Goal: Task Accomplishment & Management: Manage account settings

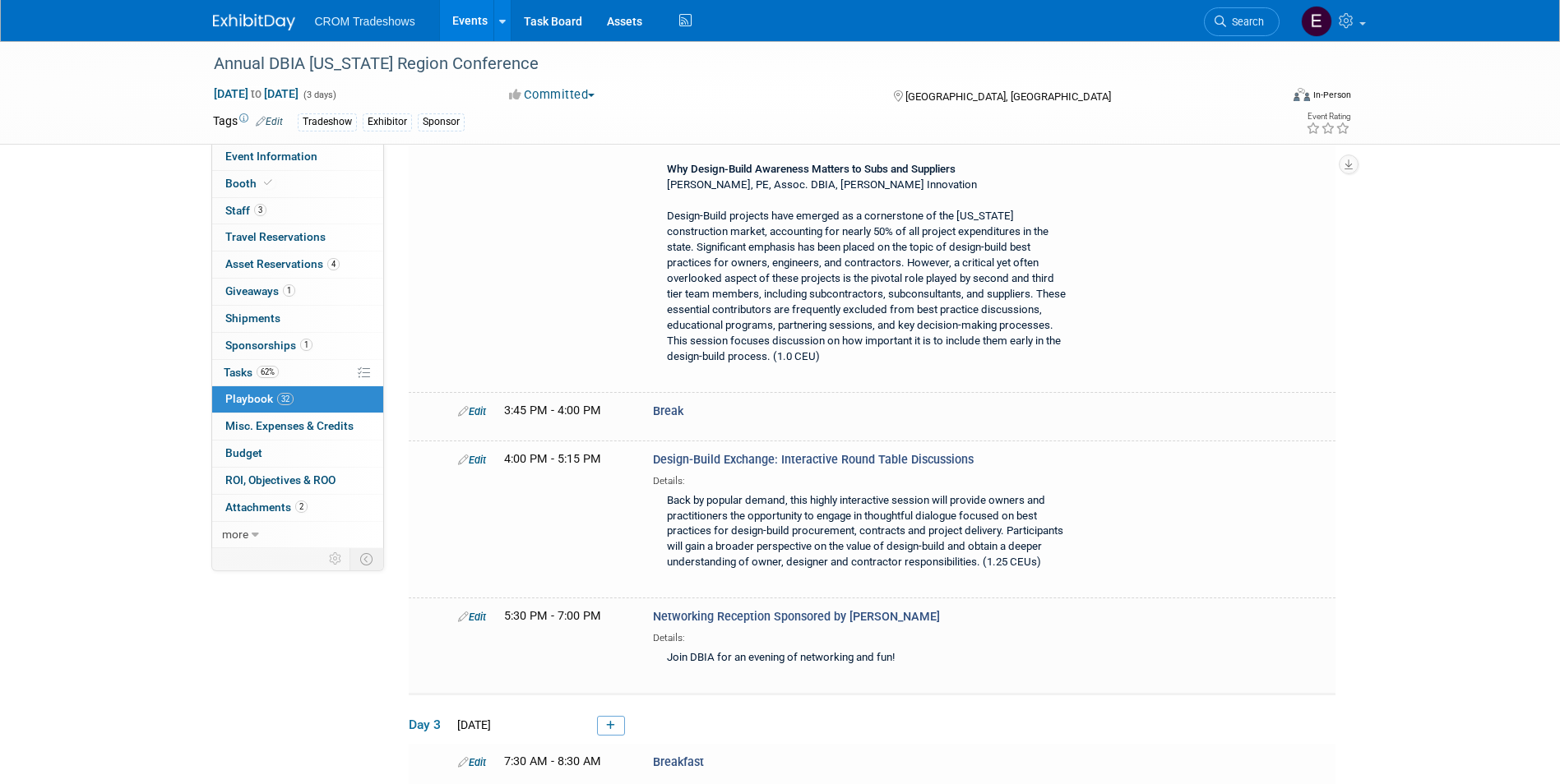
scroll to position [5018, 0]
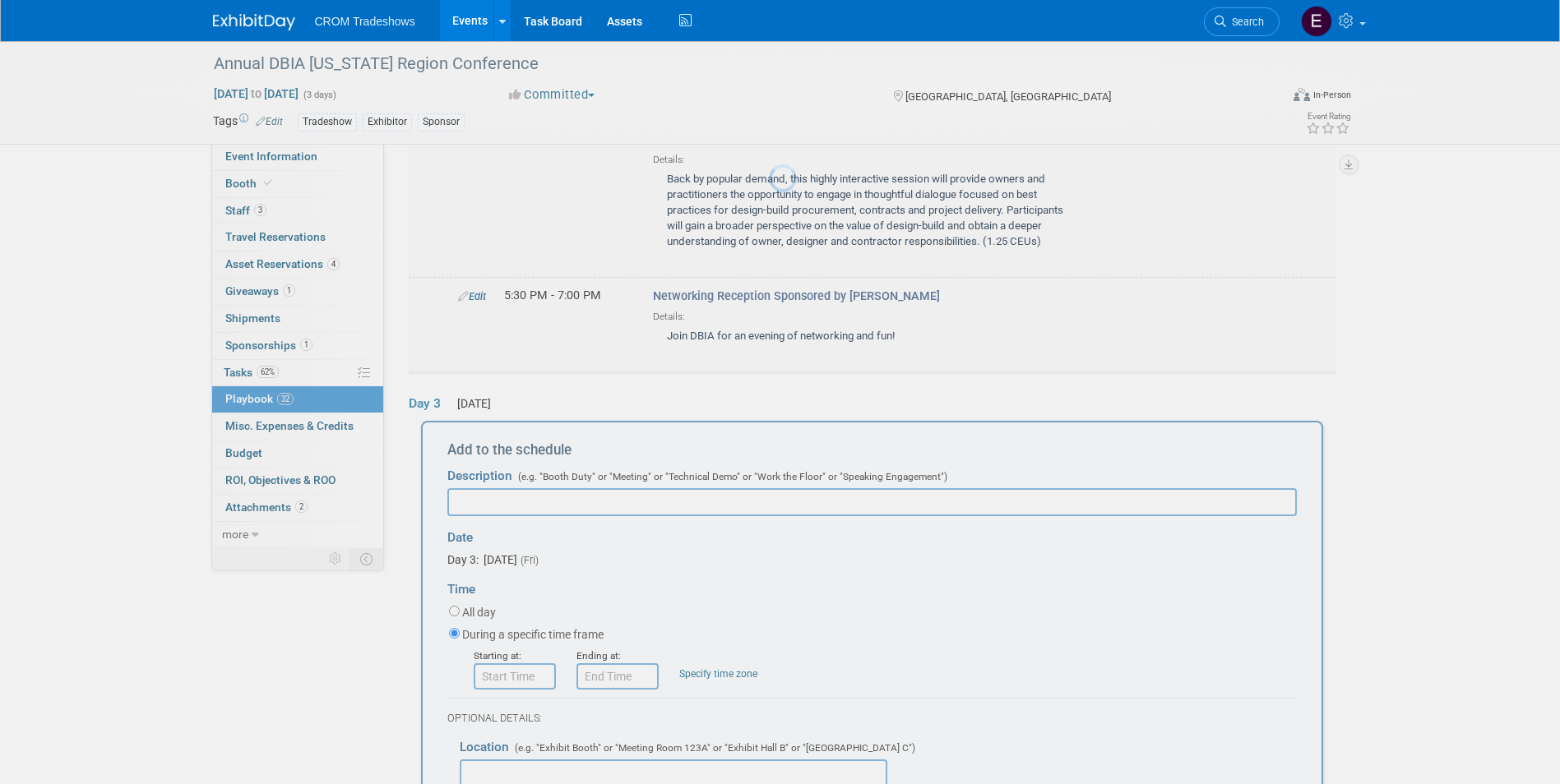
scroll to position [5496, 0]
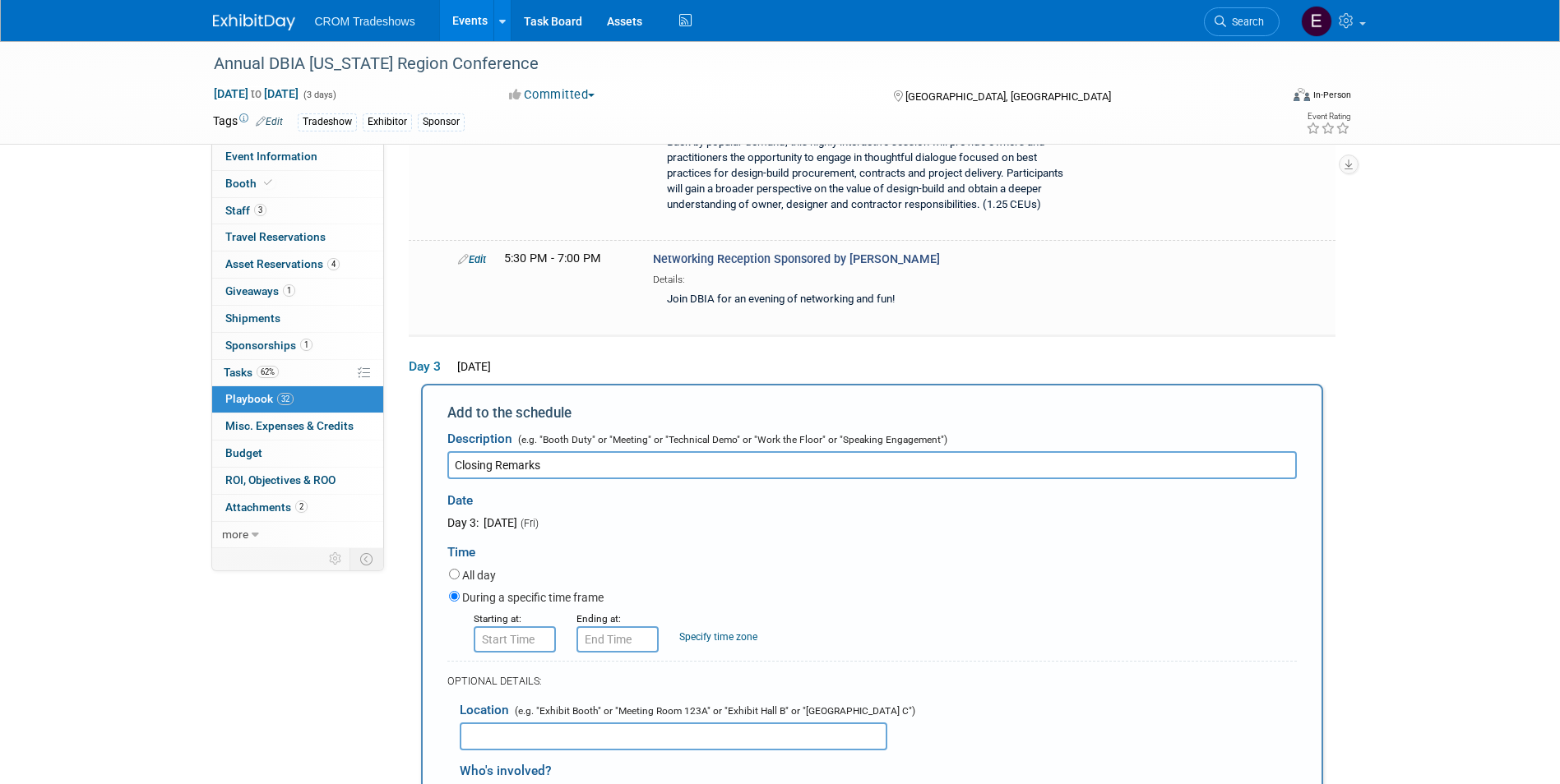
type input "Closing Remarks"
click at [527, 627] on input "8:00 AM" at bounding box center [514, 640] width 83 height 27
click at [525, 665] on span at bounding box center [512, 680] width 28 height 28
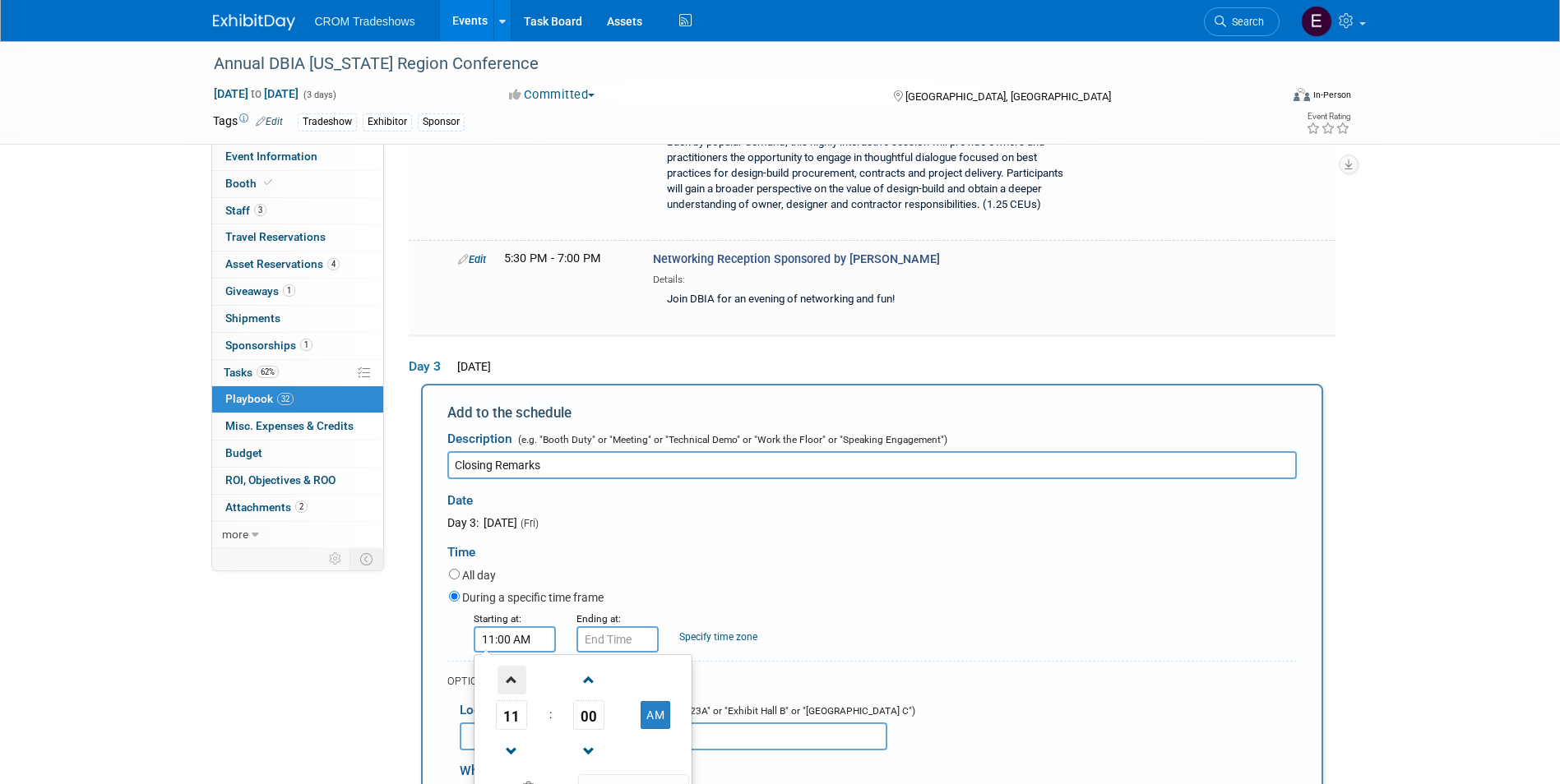
click at [525, 665] on span at bounding box center [512, 680] width 28 height 28
click at [517, 738] on span at bounding box center [512, 752] width 28 height 28
type input "12:00 PM"
click at [639, 775] on span at bounding box center [633, 789] width 111 height 28
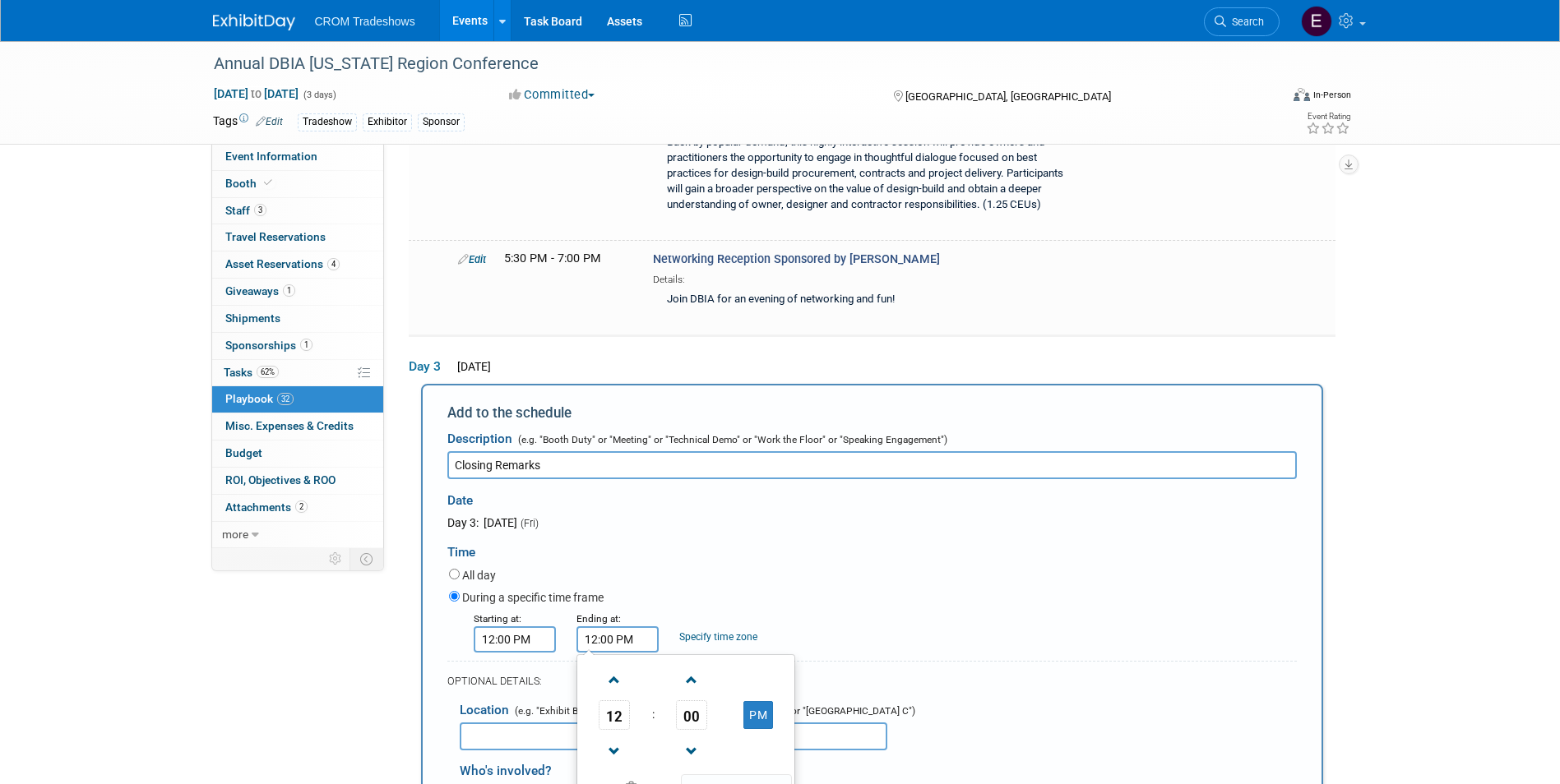
click at [622, 627] on input "12:00 PM" at bounding box center [617, 640] width 83 height 27
click at [697, 665] on span at bounding box center [692, 680] width 28 height 28
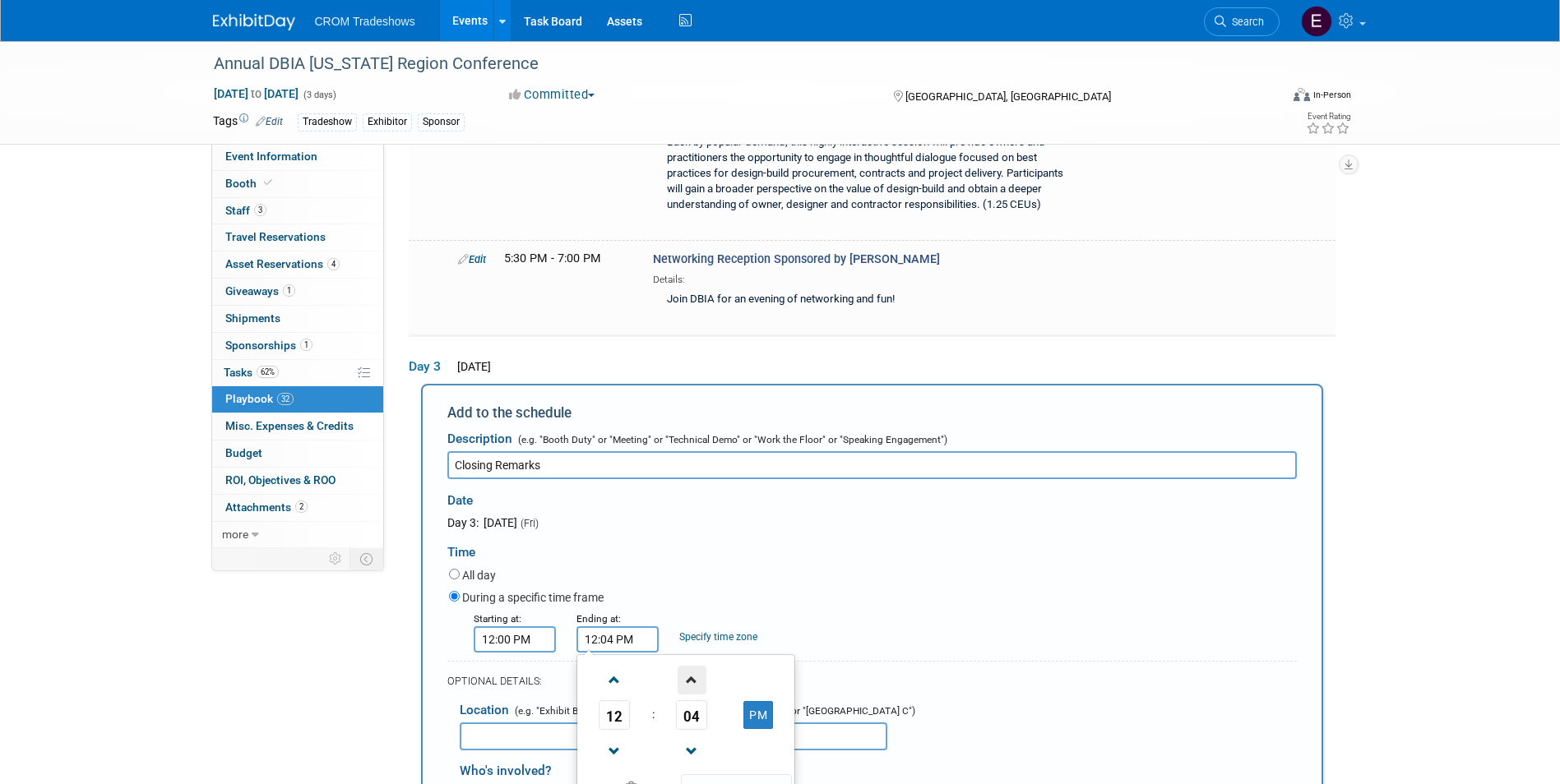
click at [697, 665] on span at bounding box center [692, 680] width 28 height 28
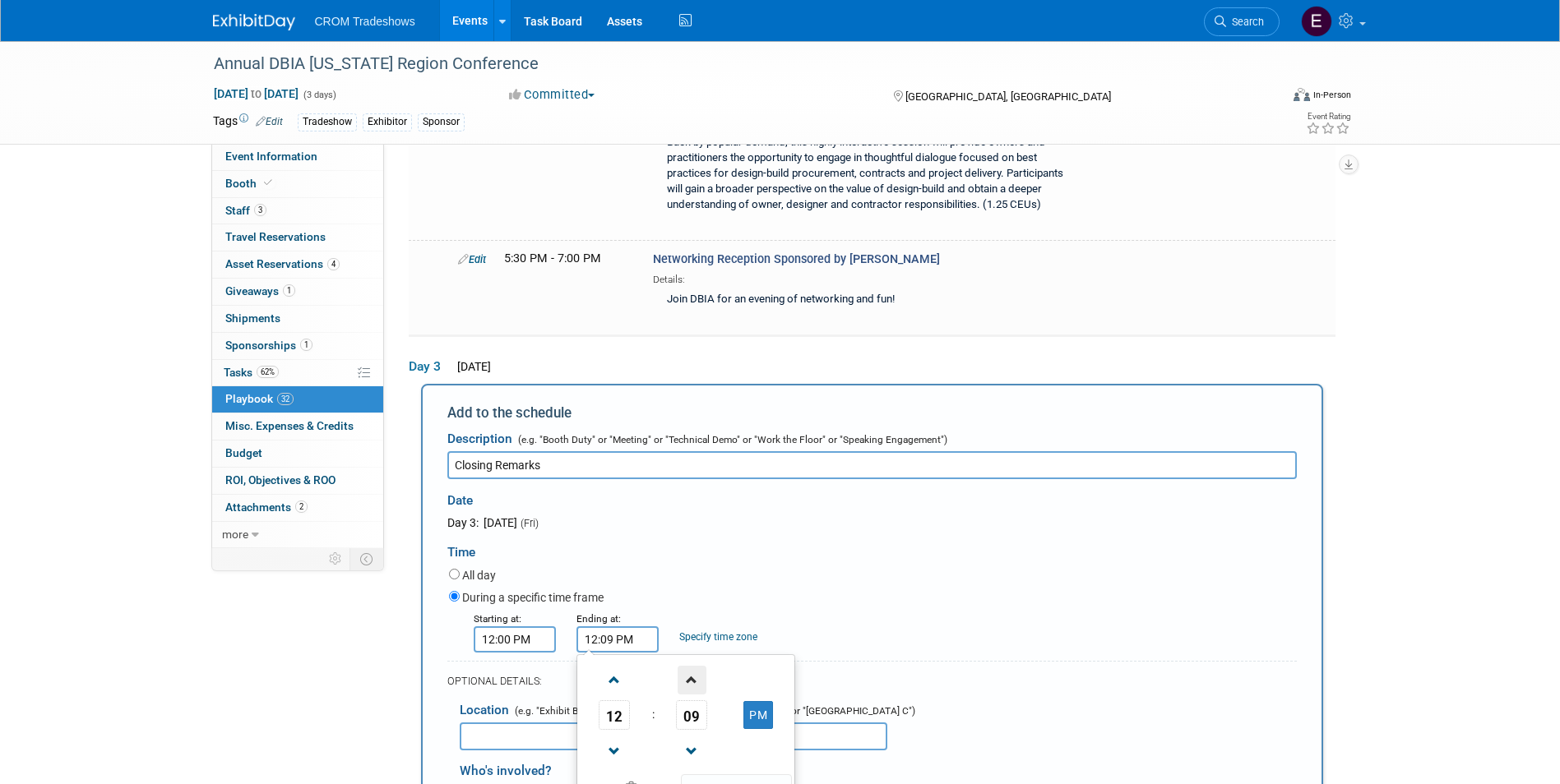
click at [697, 665] on span at bounding box center [692, 680] width 28 height 28
click at [698, 665] on span at bounding box center [692, 680] width 28 height 28
click at [699, 665] on span at bounding box center [692, 680] width 28 height 28
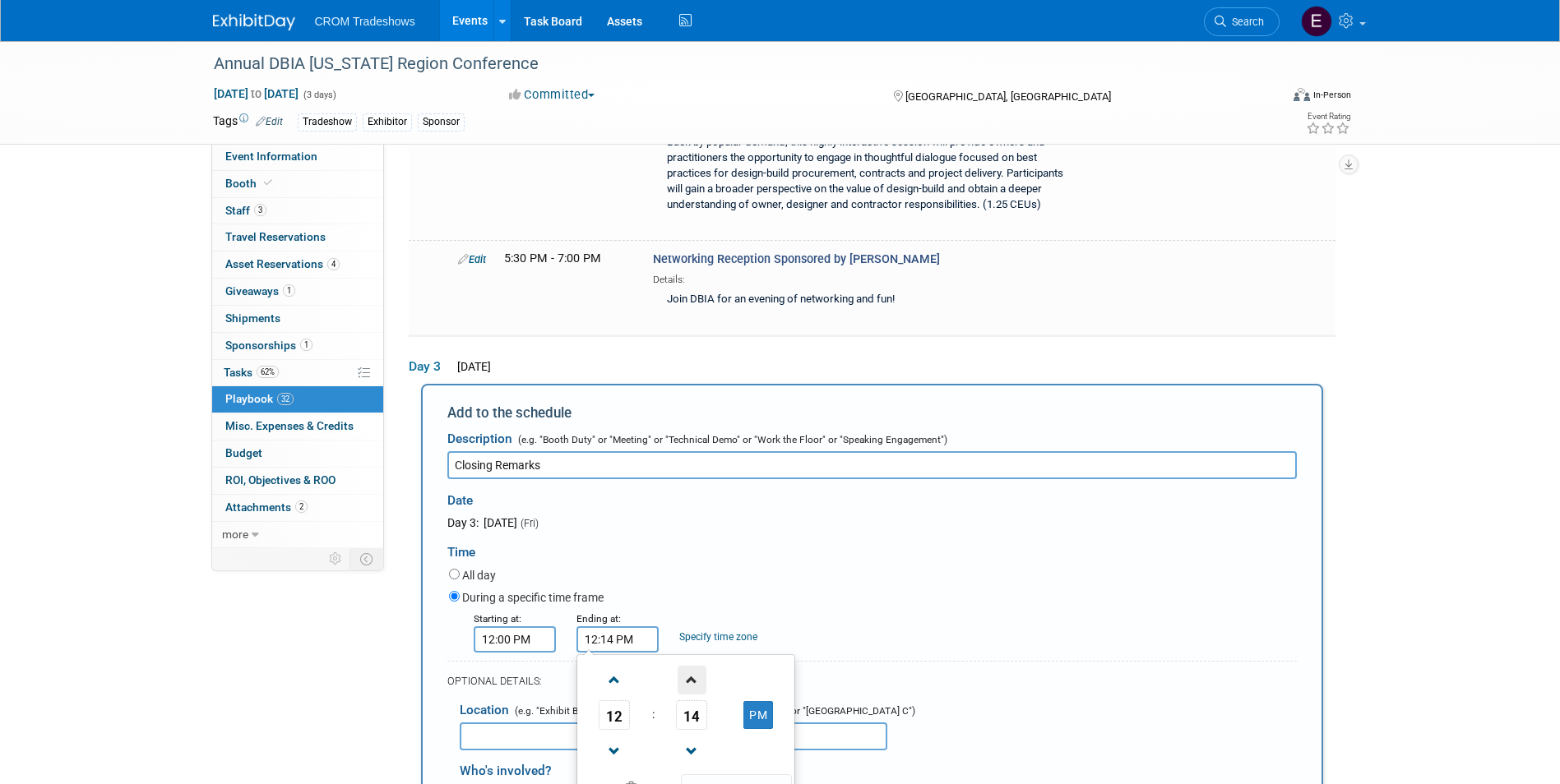
click at [699, 665] on span at bounding box center [692, 680] width 28 height 28
type input "12:15 PM"
click at [722, 775] on span at bounding box center [736, 789] width 111 height 28
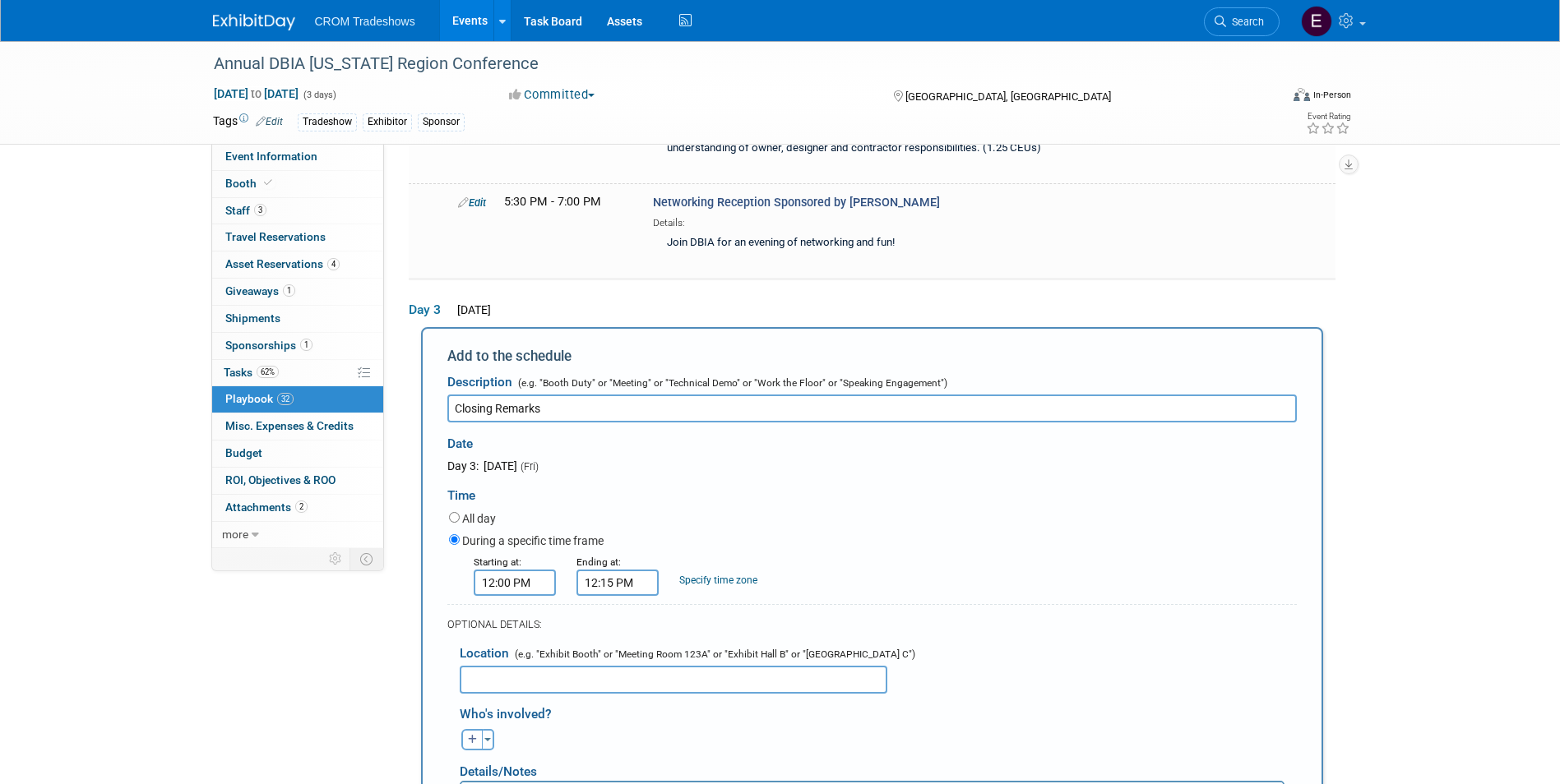
scroll to position [5578, 0]
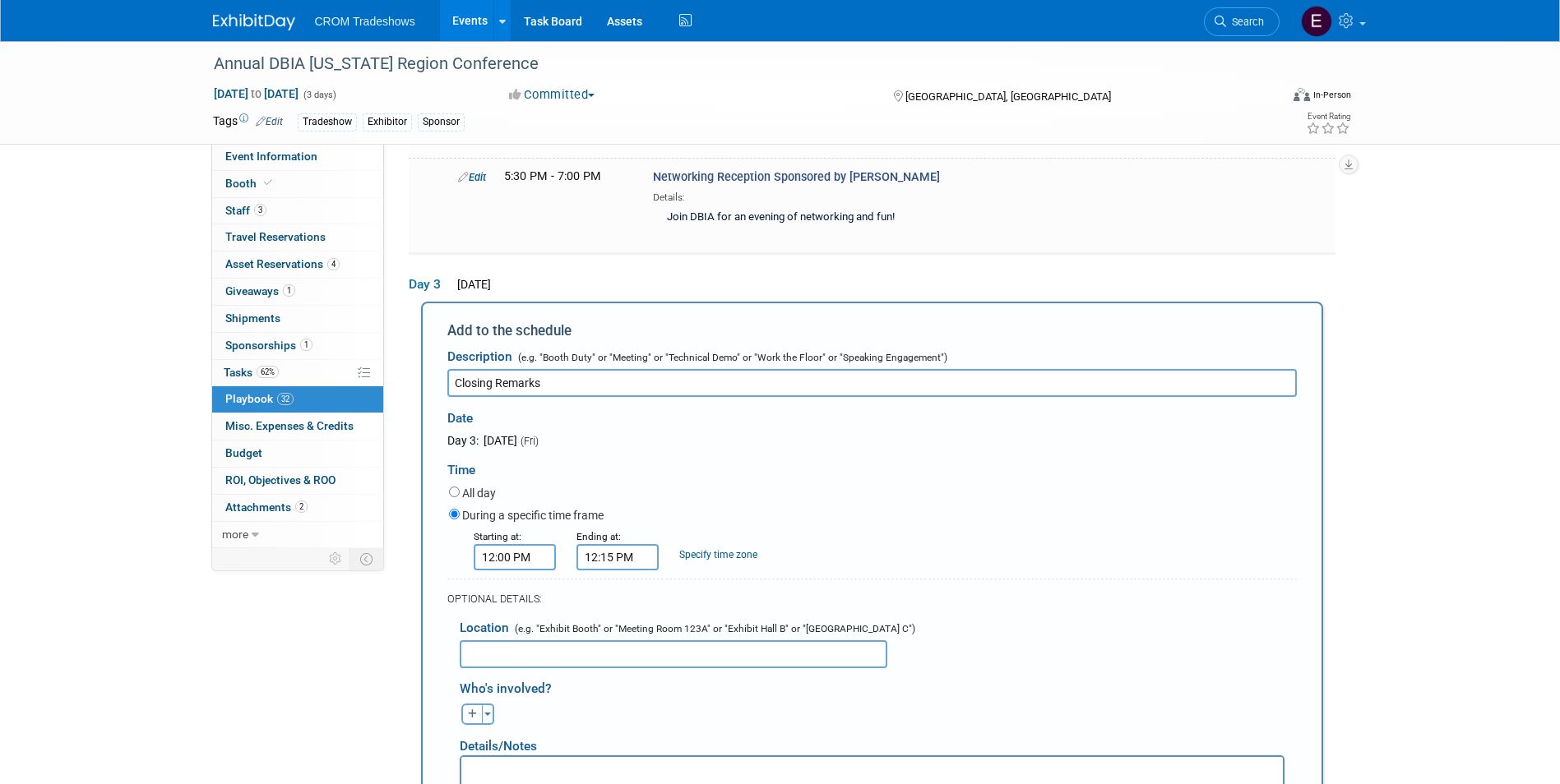
click at [683, 779] on html at bounding box center [872, 768] width 821 height 23
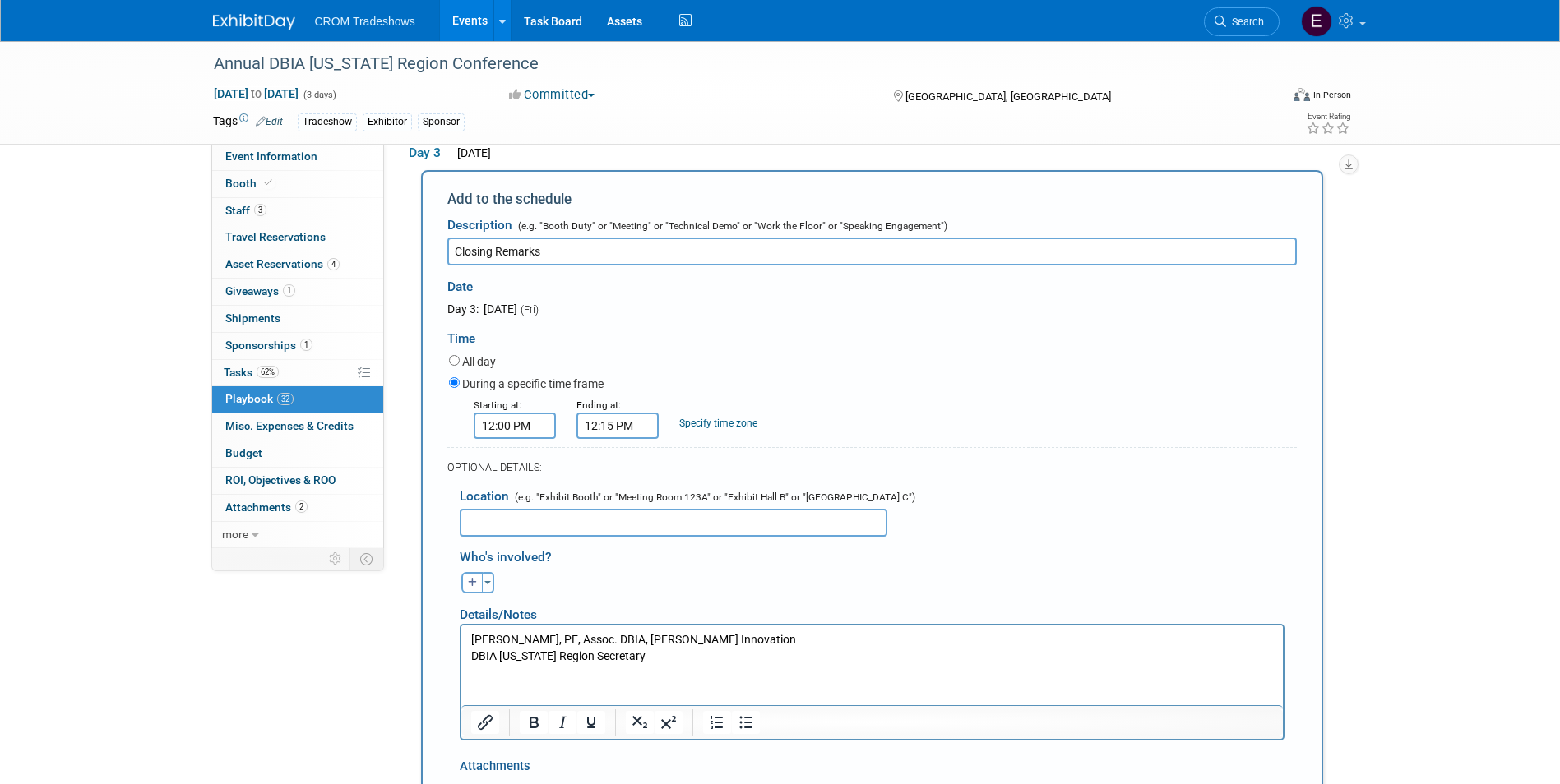
scroll to position [6071, 0]
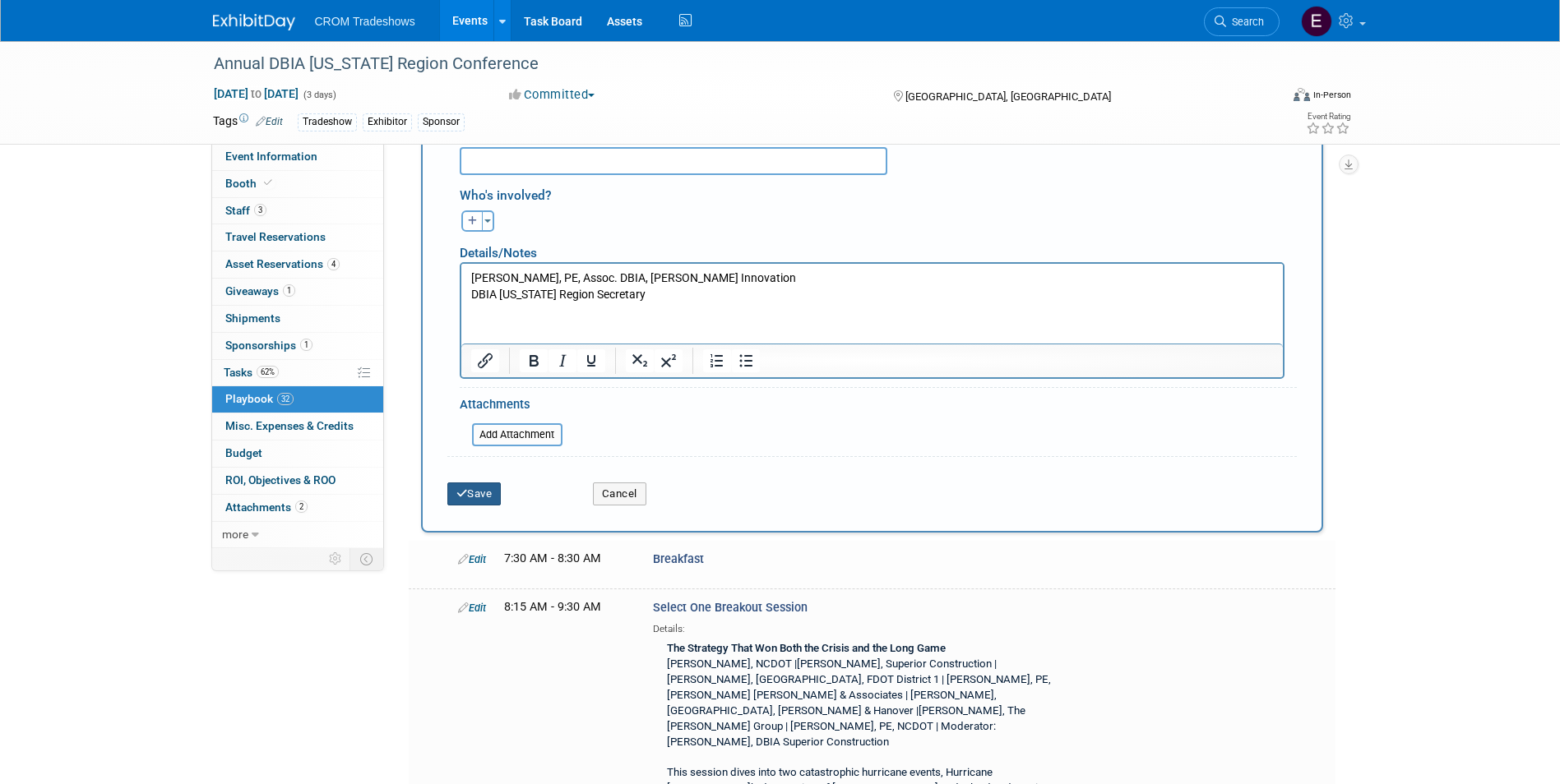
click at [479, 483] on button "Save" at bounding box center [474, 494] width 54 height 23
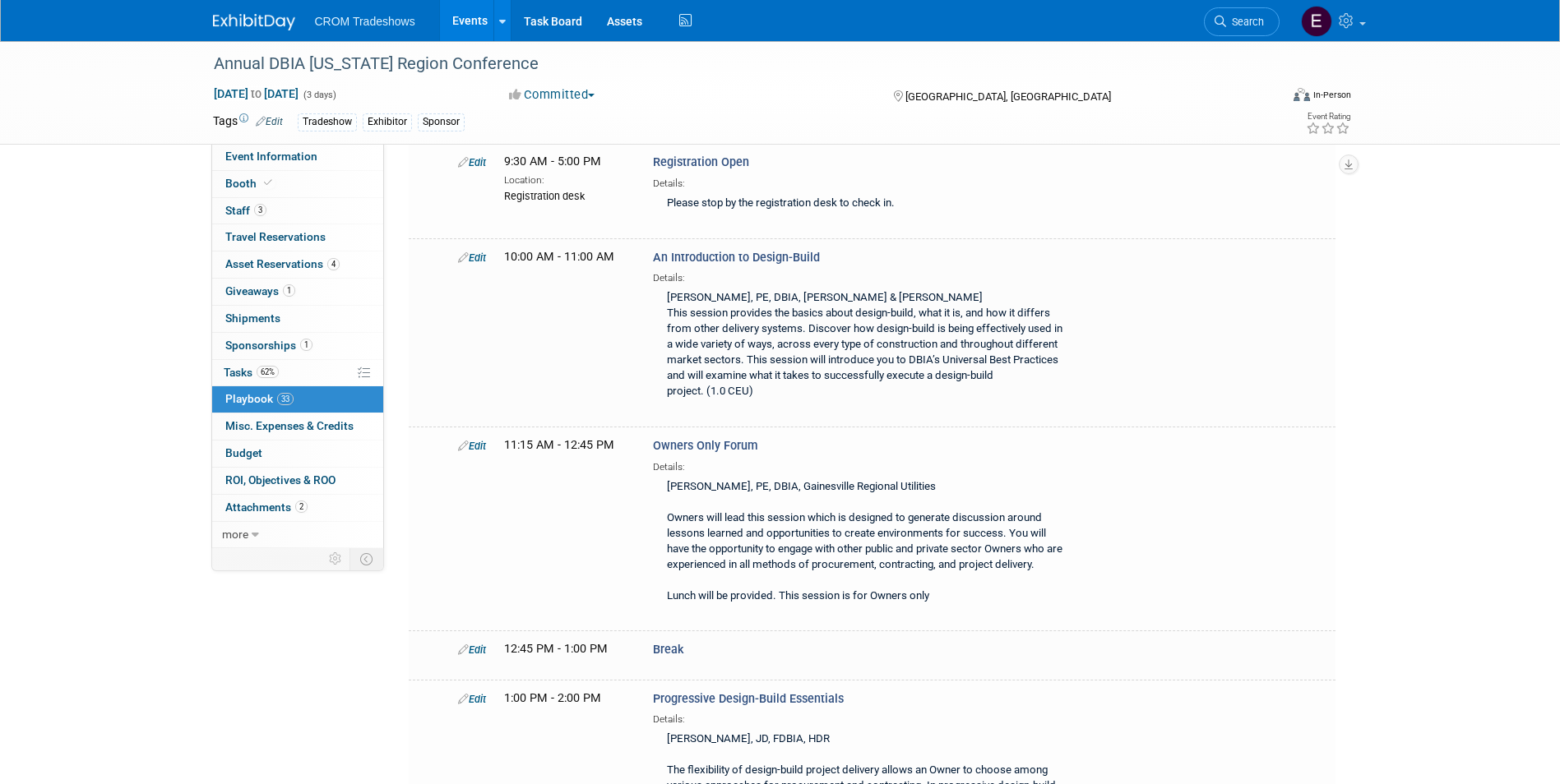
scroll to position [114, 0]
click at [306, 505] on link "2 Attachments 2" at bounding box center [298, 508] width 171 height 27
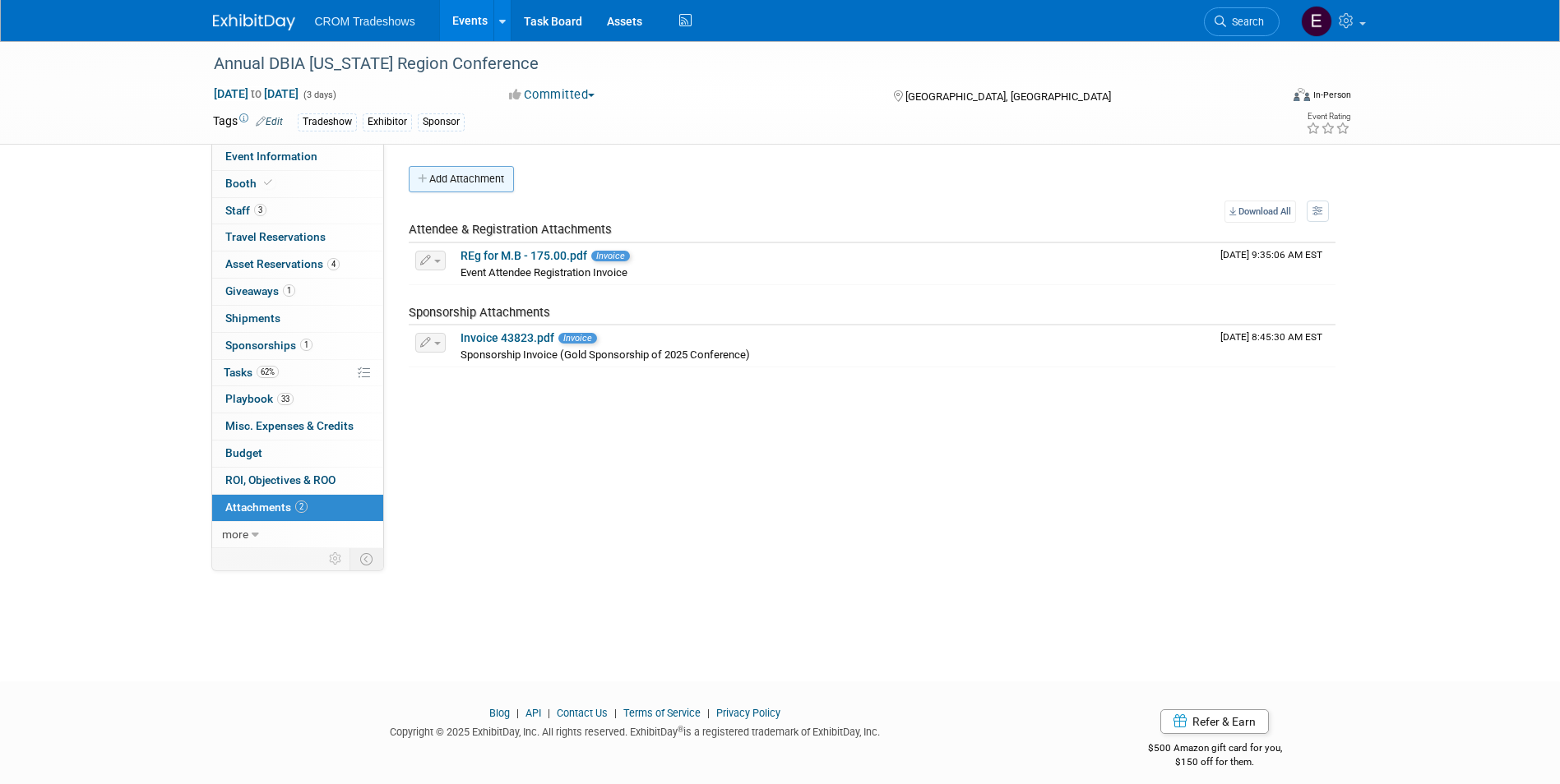
drag, startPoint x: 418, startPoint y: 195, endPoint x: 423, endPoint y: 183, distance: 13.0
click at [418, 195] on div "Add Attachment Select file This is an invoice Upload Cancel Download All View P…" at bounding box center [872, 266] width 927 height 201
click at [426, 176] on icon "button" at bounding box center [424, 179] width 11 height 10
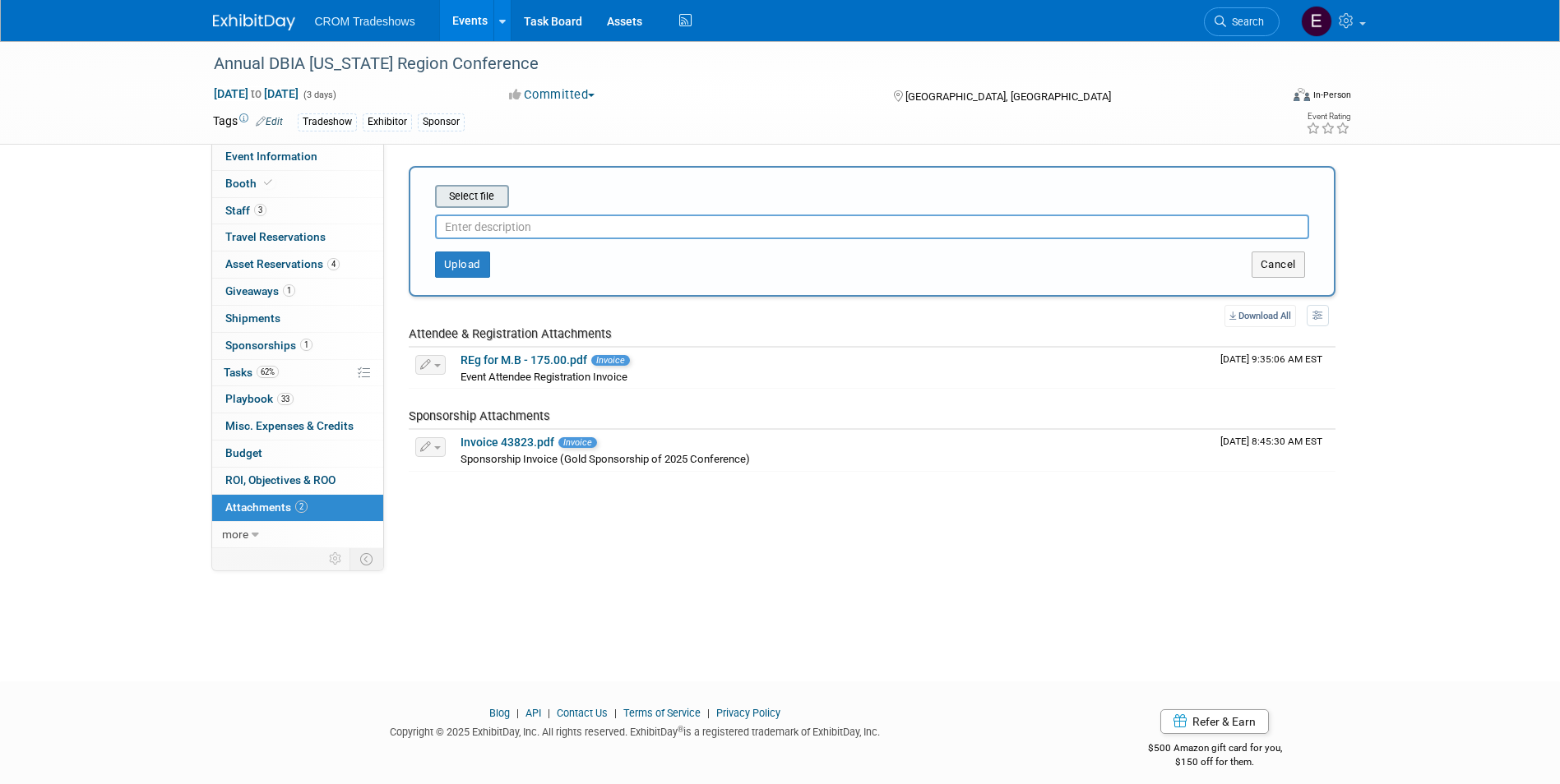
click at [460, 194] on input "file" at bounding box center [410, 196] width 195 height 20
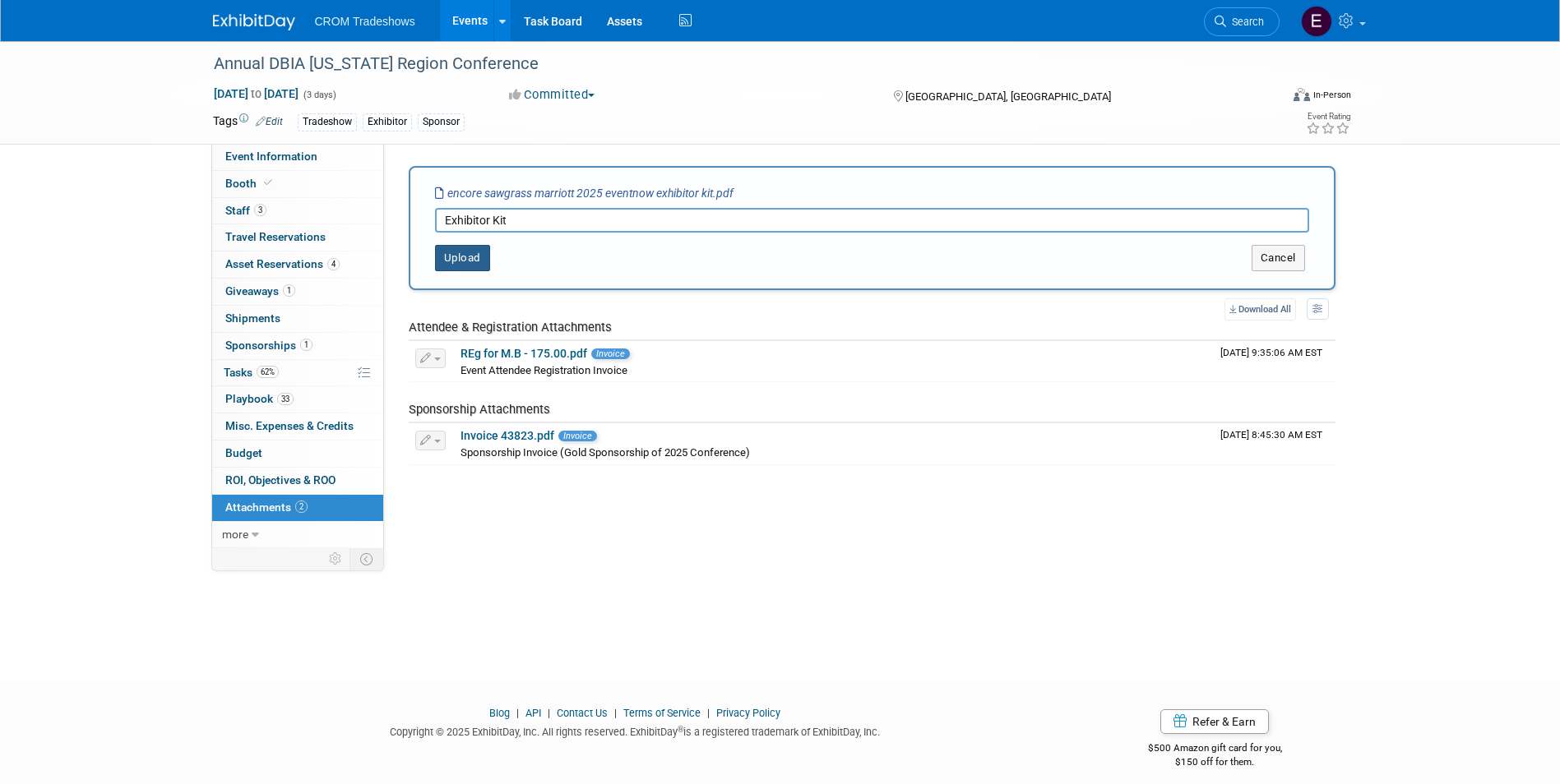
type input "Exhibitor Kit"
click at [465, 259] on button "Upload" at bounding box center [463, 258] width 55 height 27
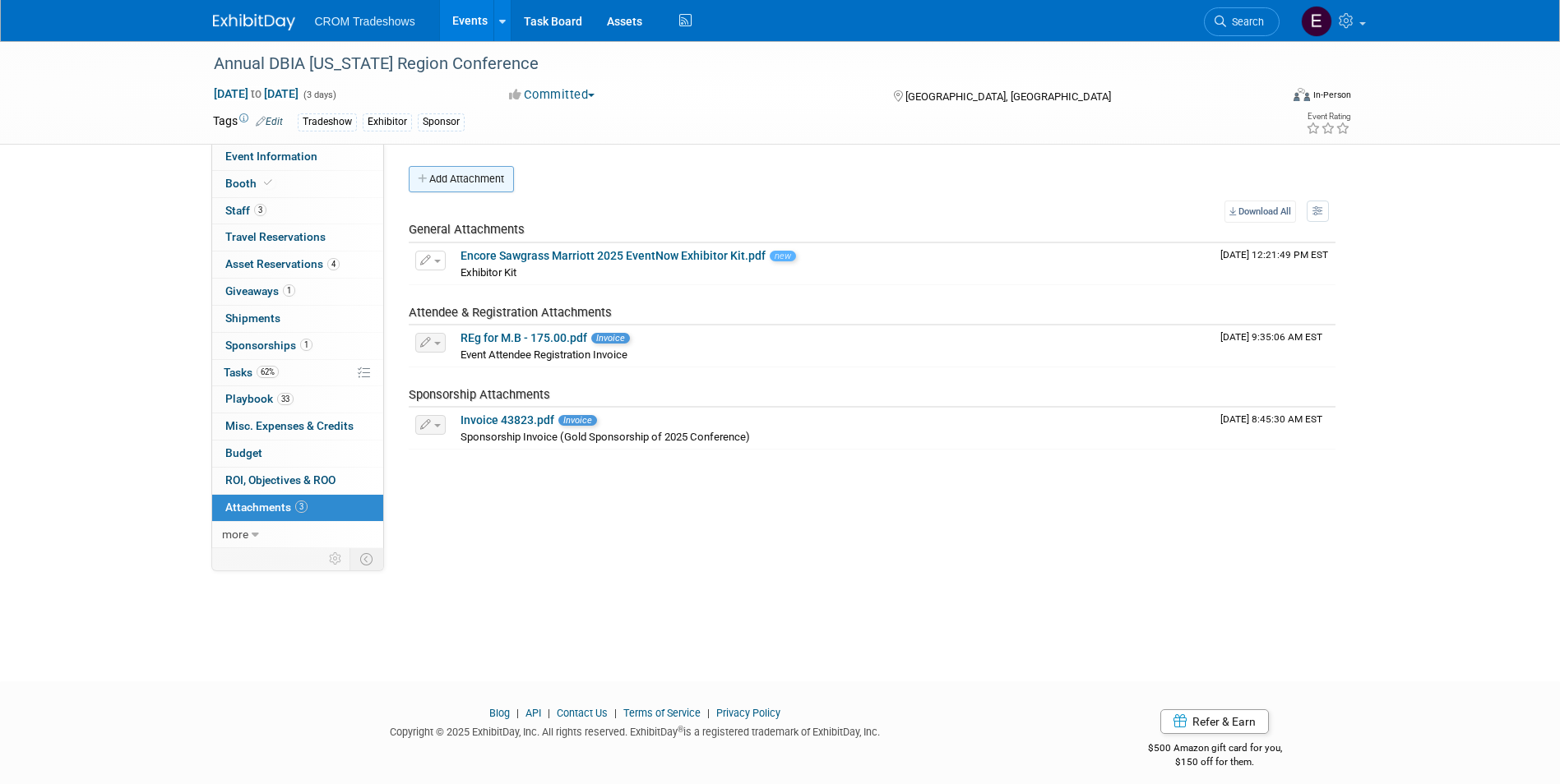
click at [448, 179] on button "Add Attachment" at bounding box center [461, 179] width 105 height 27
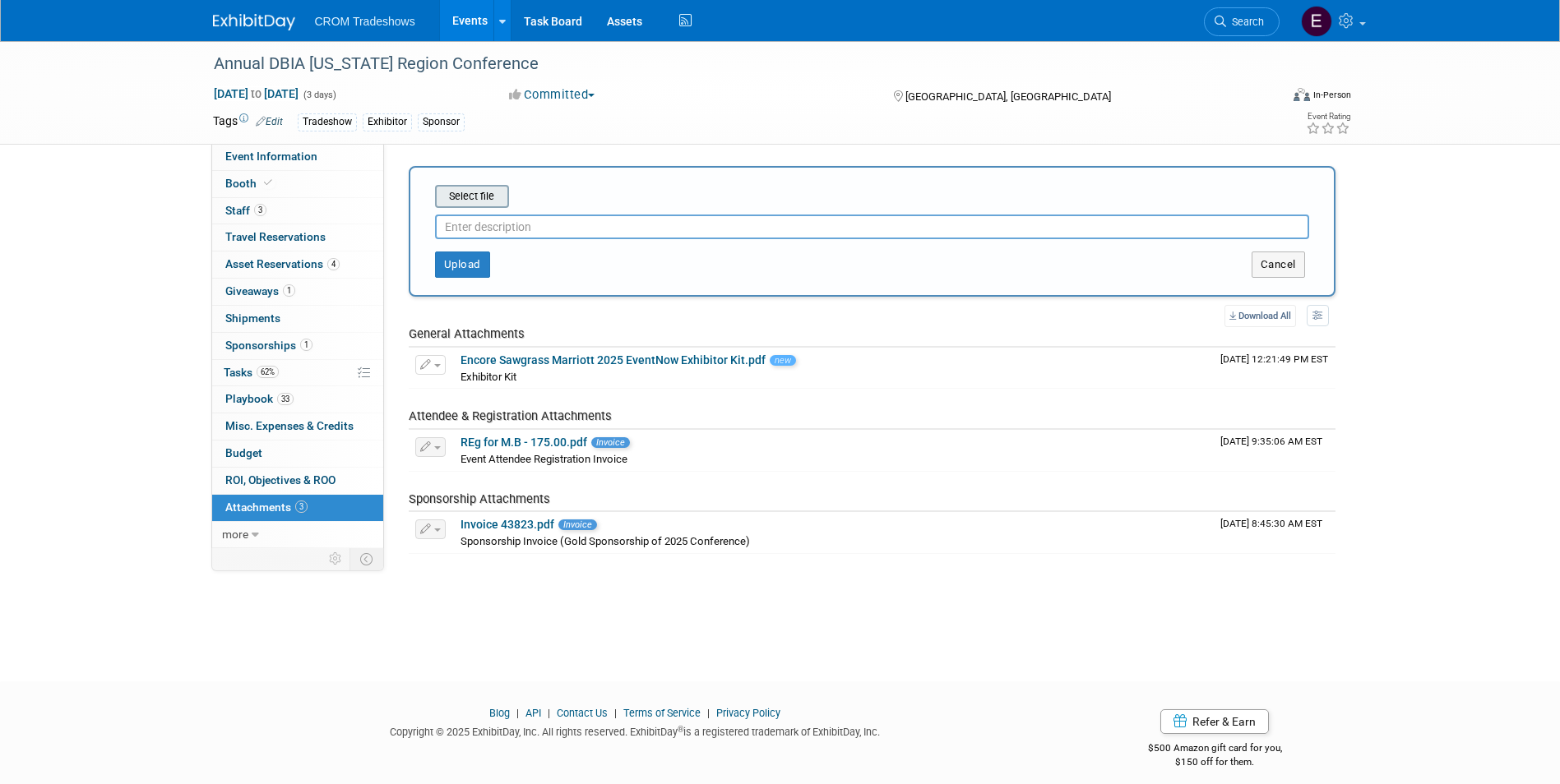
click at [470, 201] on input "file" at bounding box center [410, 196] width 195 height 20
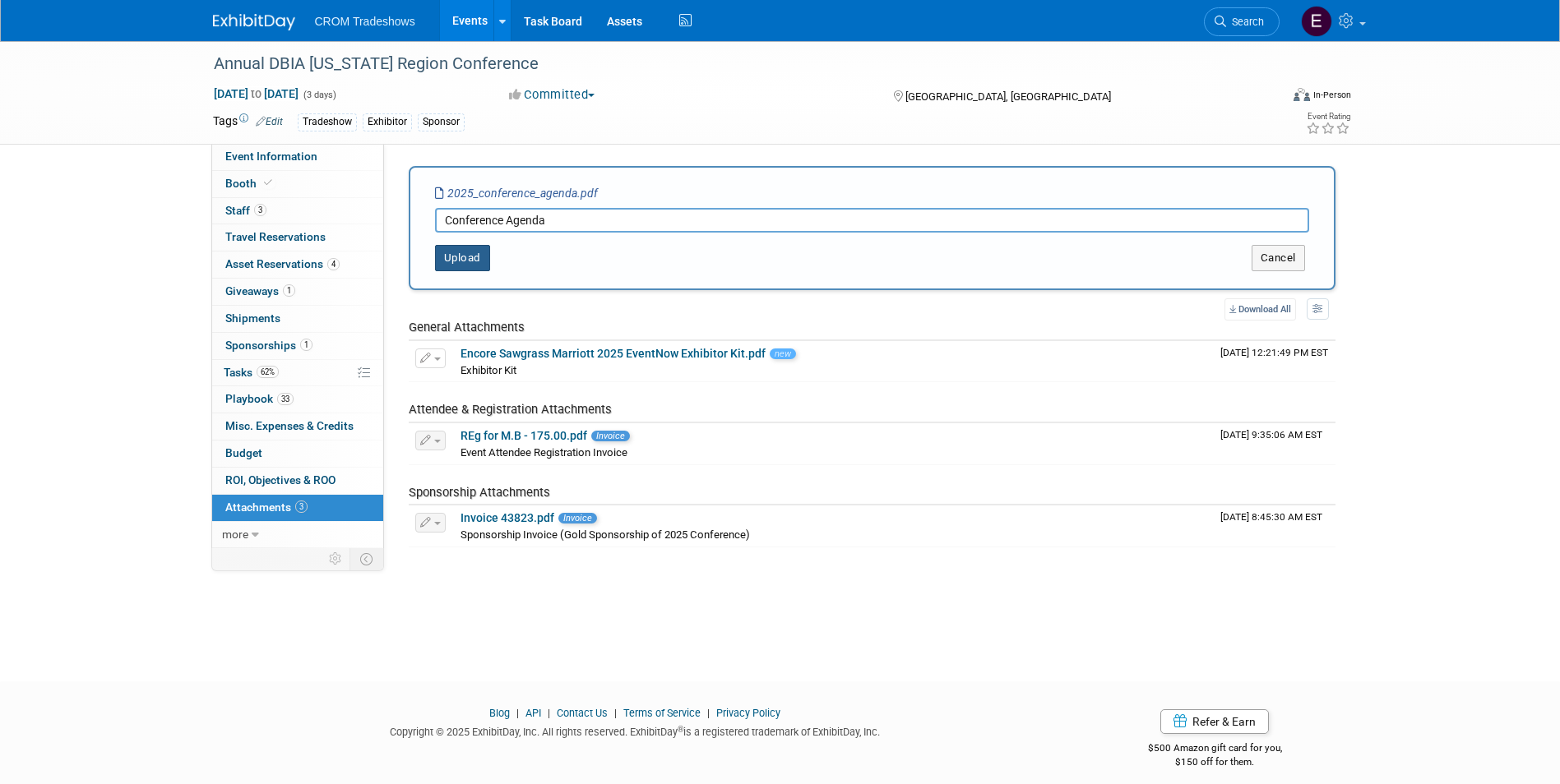
type input "Conference Agenda"
click at [482, 257] on button "Upload" at bounding box center [463, 258] width 55 height 27
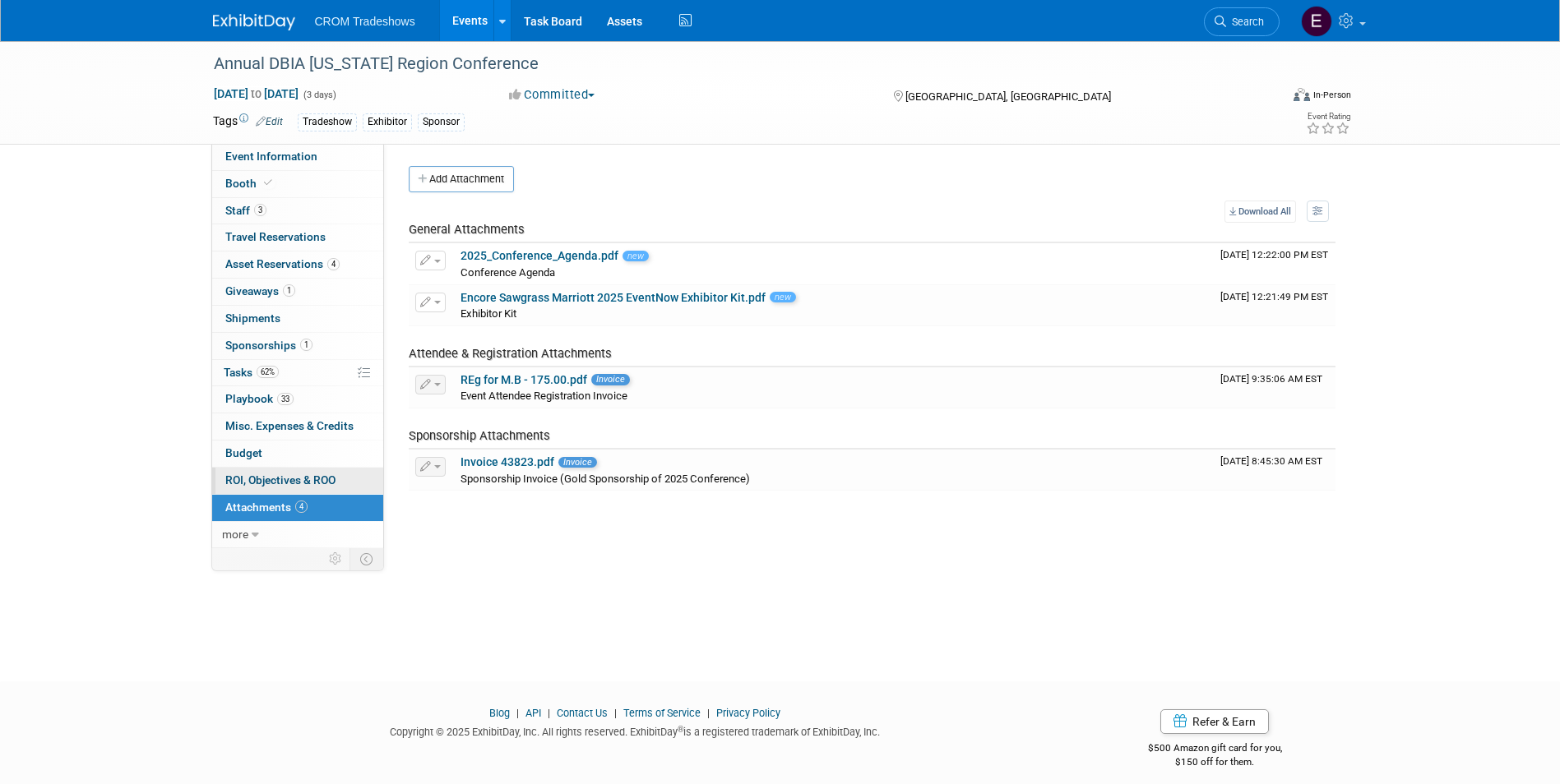
click at [325, 486] on link "0 ROI, Objectives & ROO 0" at bounding box center [298, 481] width 171 height 27
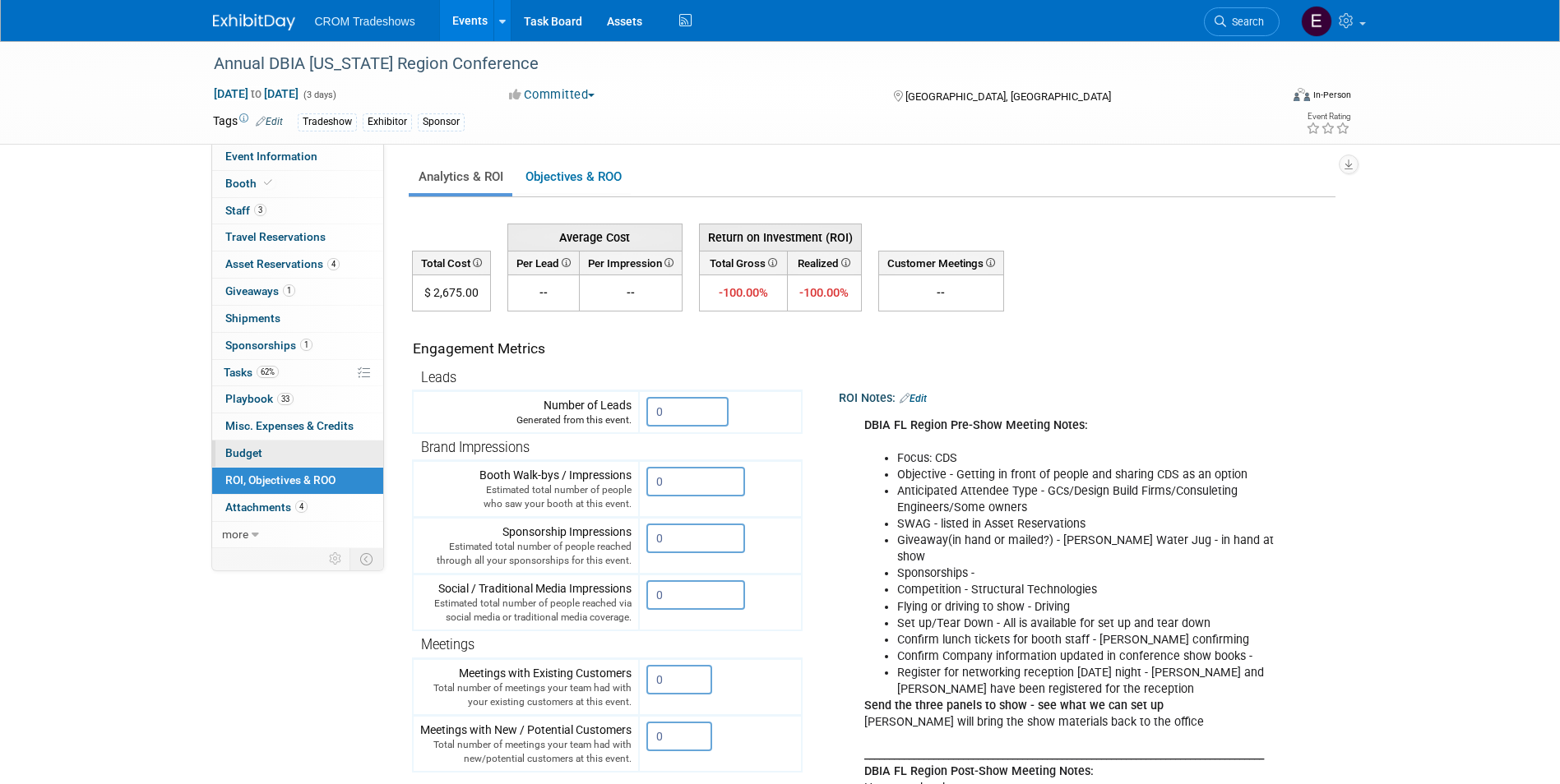
click at [310, 461] on link "Budget" at bounding box center [298, 454] width 171 height 27
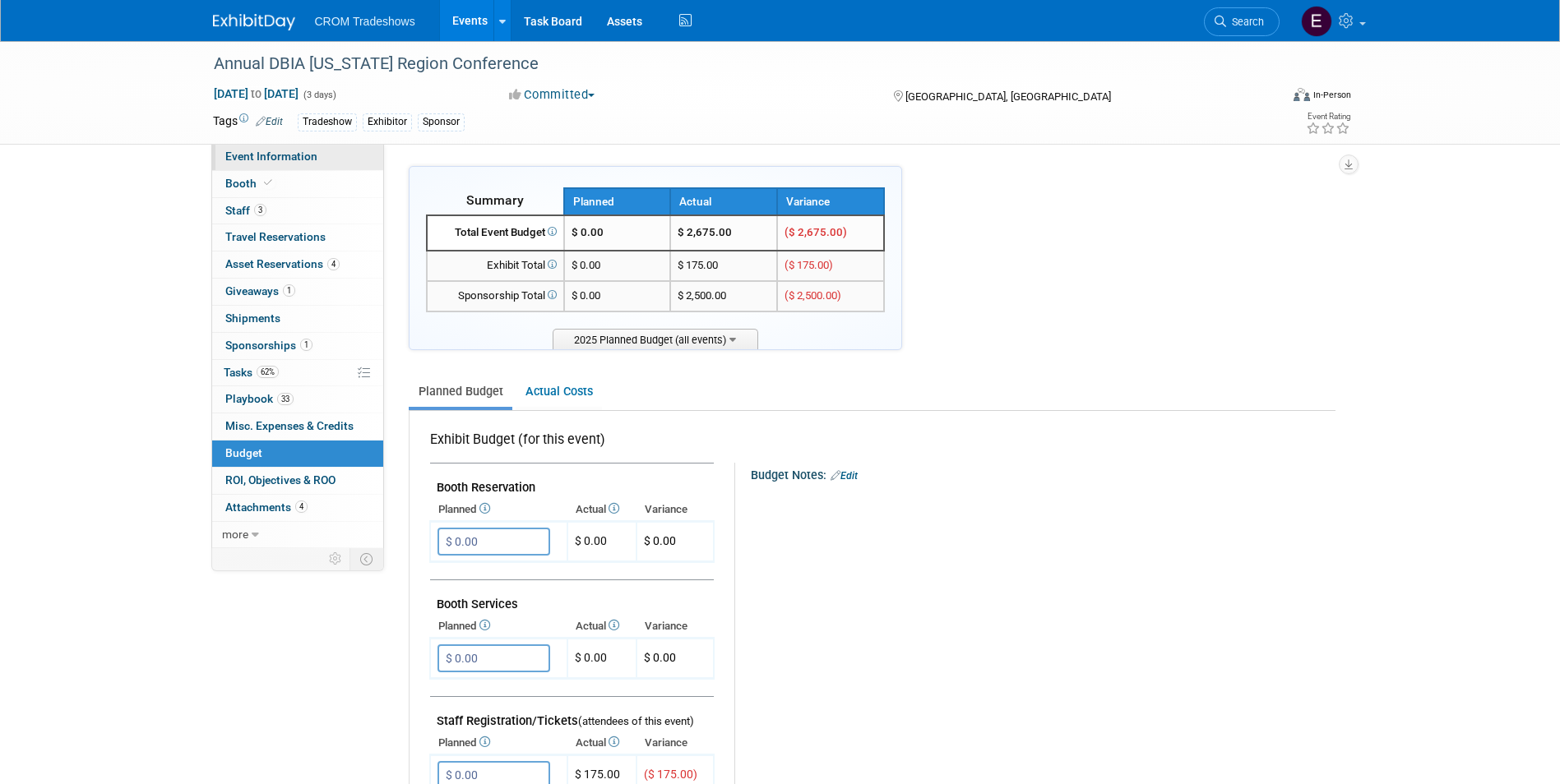
click at [291, 149] on link "Event Information" at bounding box center [298, 157] width 171 height 27
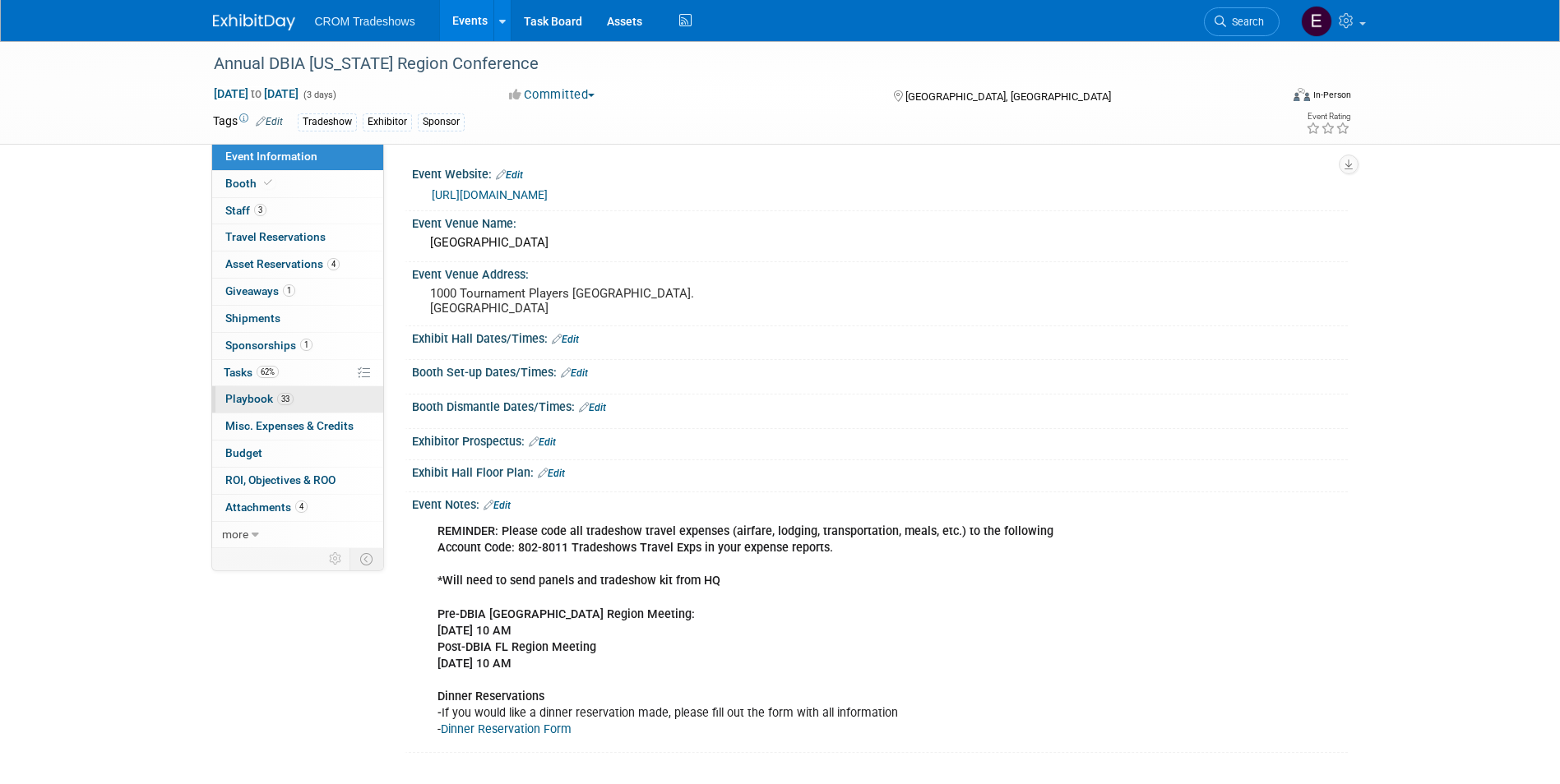
click at [306, 406] on link "33 Playbook 33" at bounding box center [298, 400] width 171 height 27
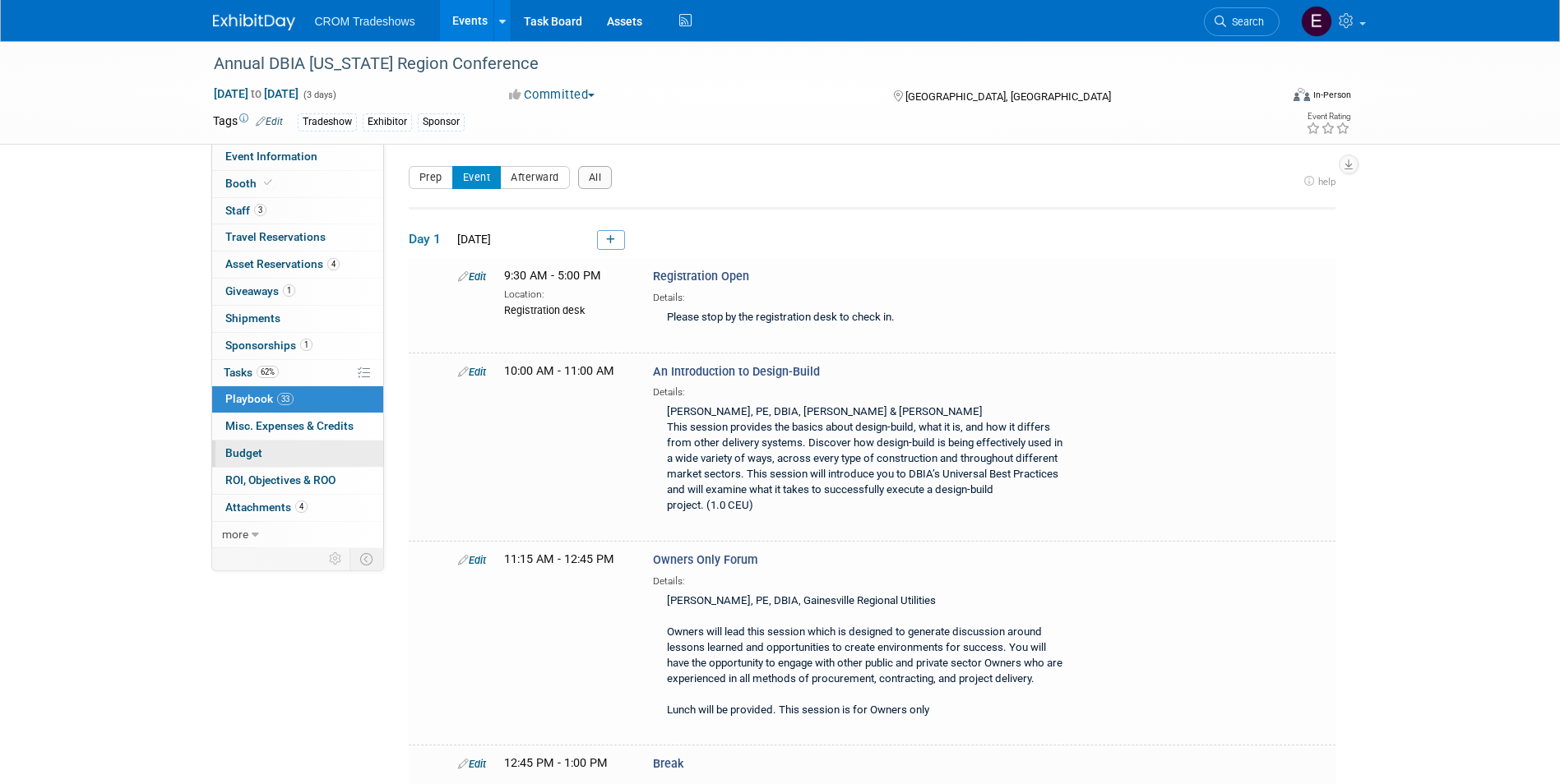
click at [269, 444] on link "Budget" at bounding box center [298, 454] width 171 height 27
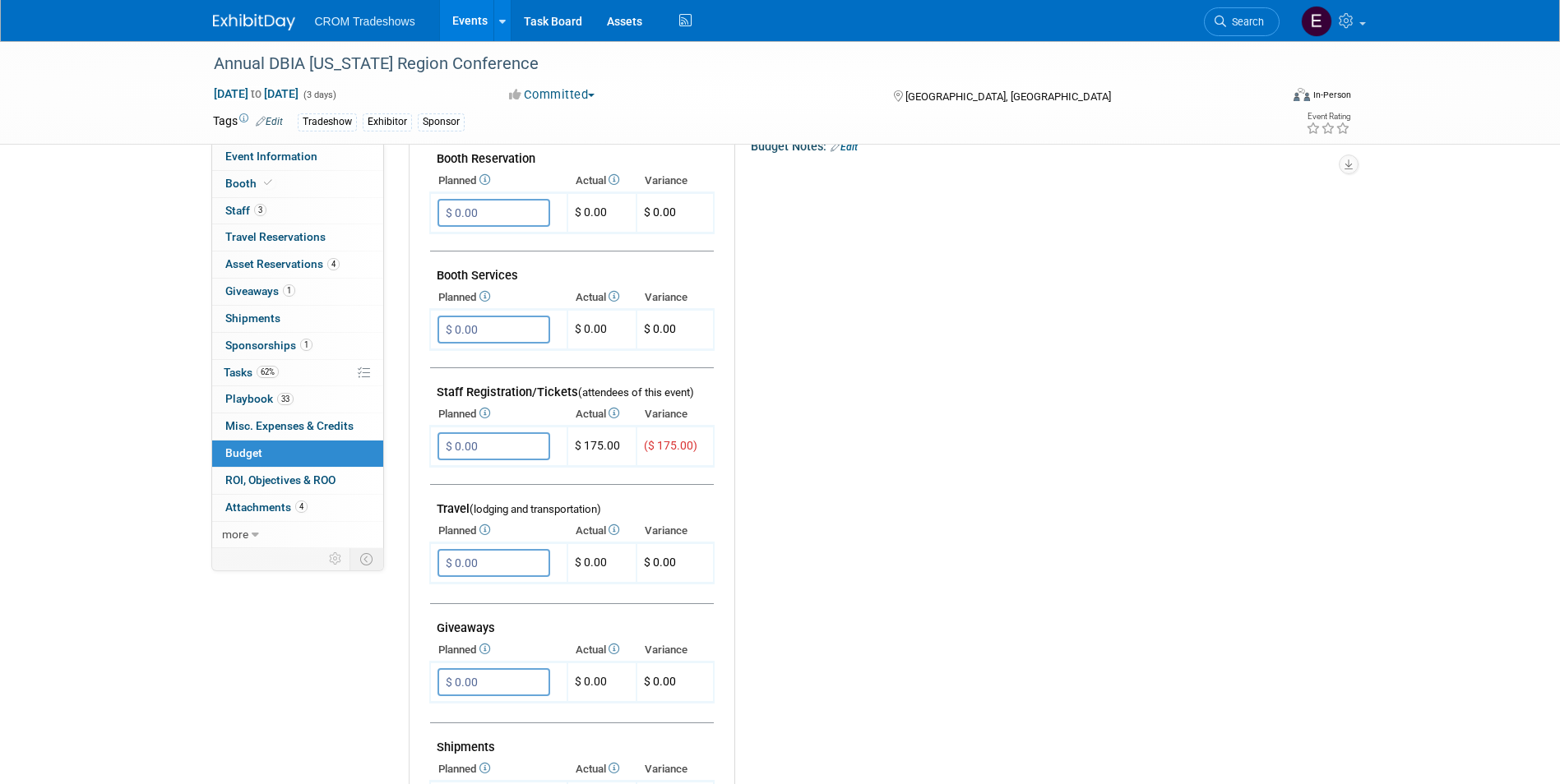
scroll to position [411, 0]
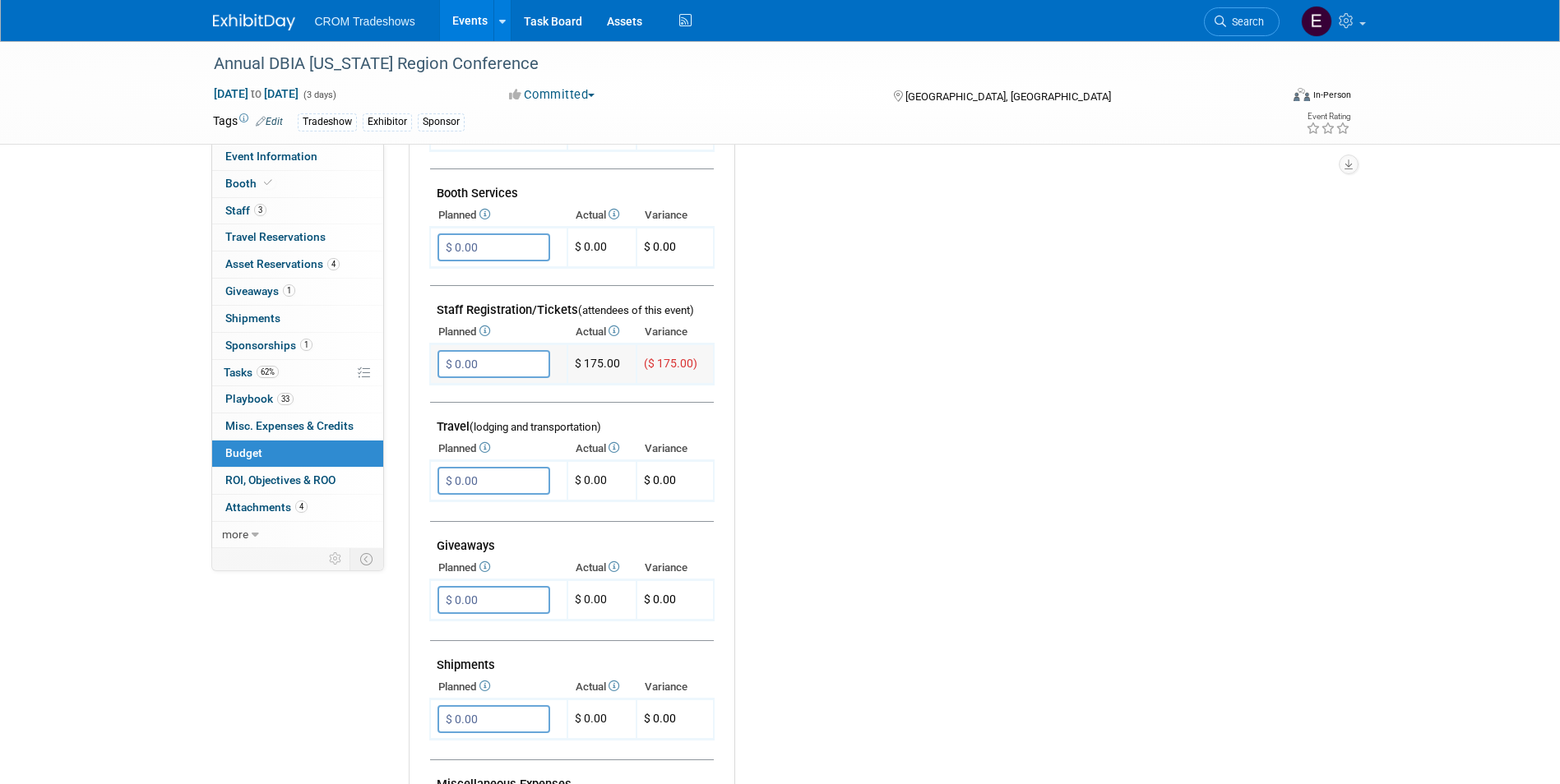
click at [500, 371] on input "$ 0.00" at bounding box center [493, 363] width 113 height 27
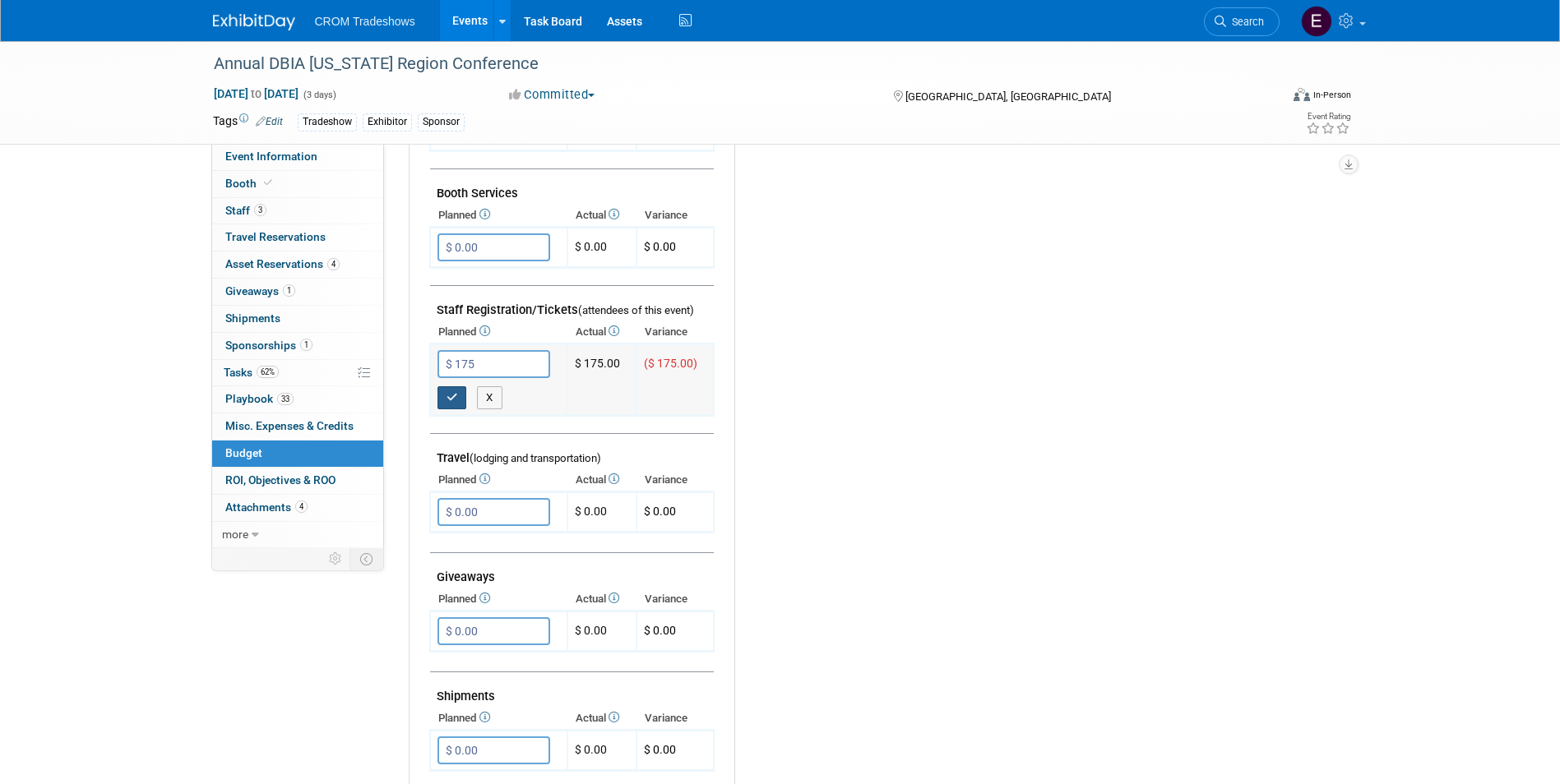
type input "$ 175.00"
click at [457, 408] on button "button" at bounding box center [451, 398] width 29 height 23
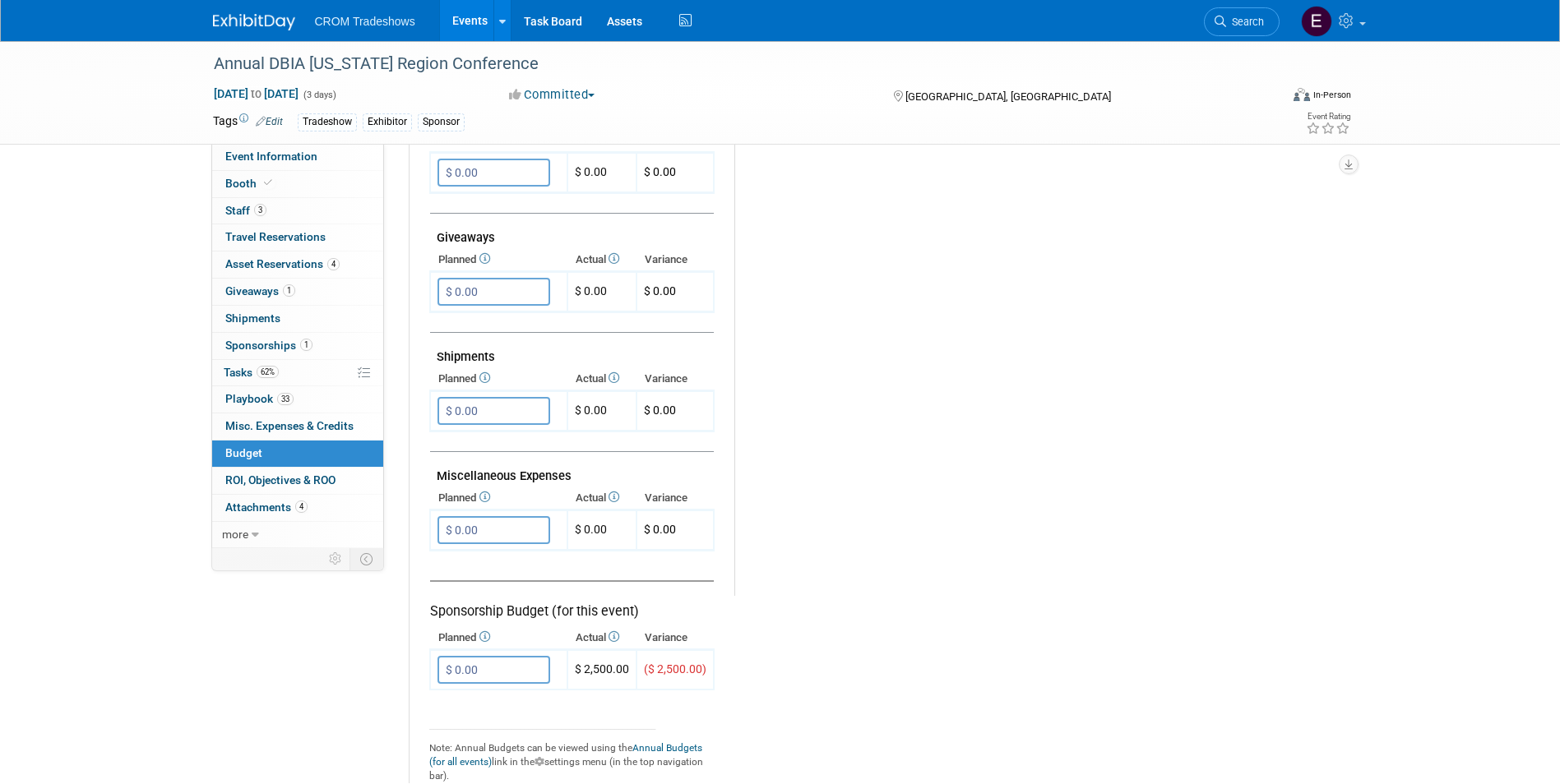
scroll to position [739, 0]
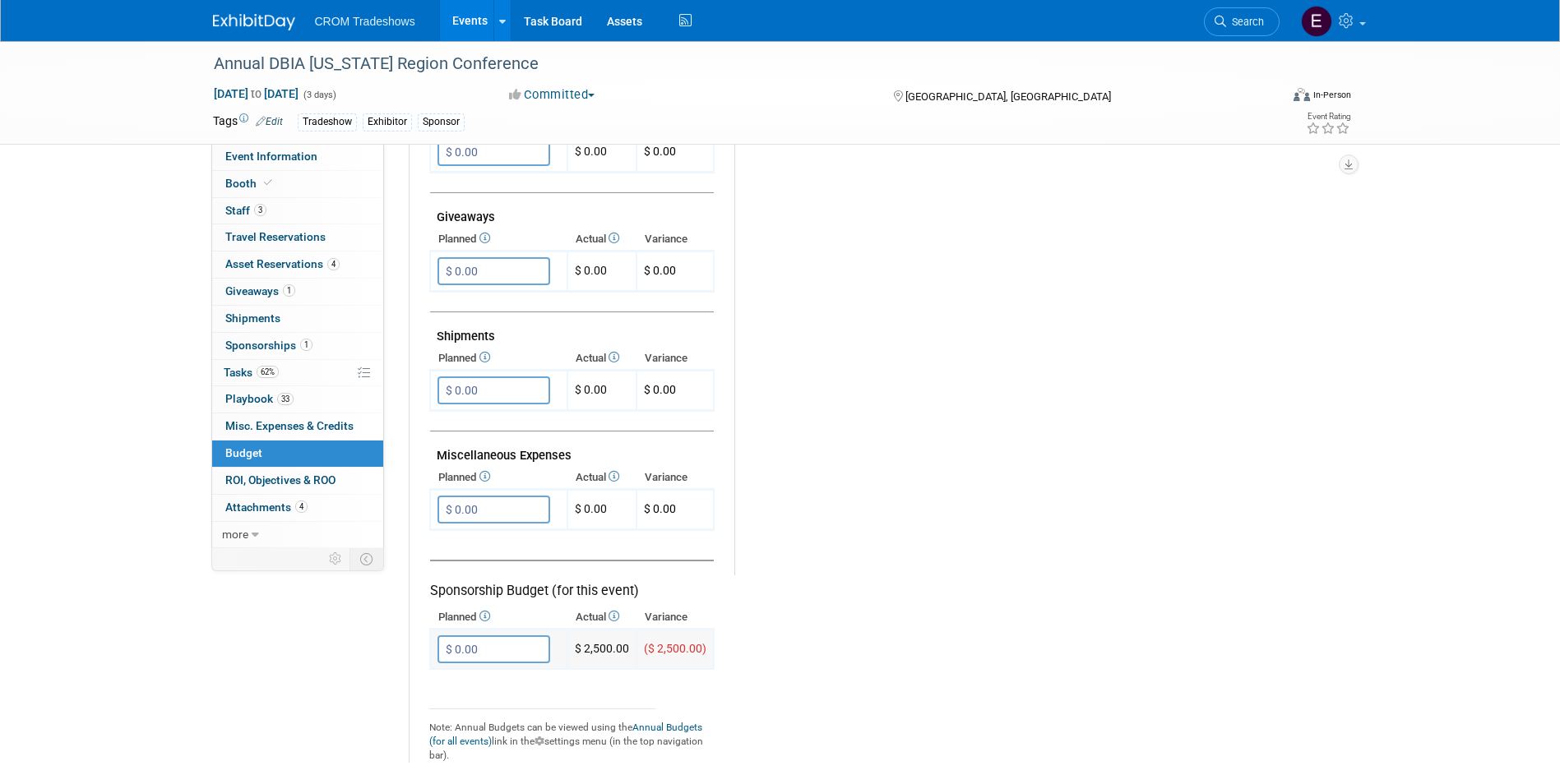
click at [479, 653] on input "$ 0.00" at bounding box center [493, 648] width 113 height 27
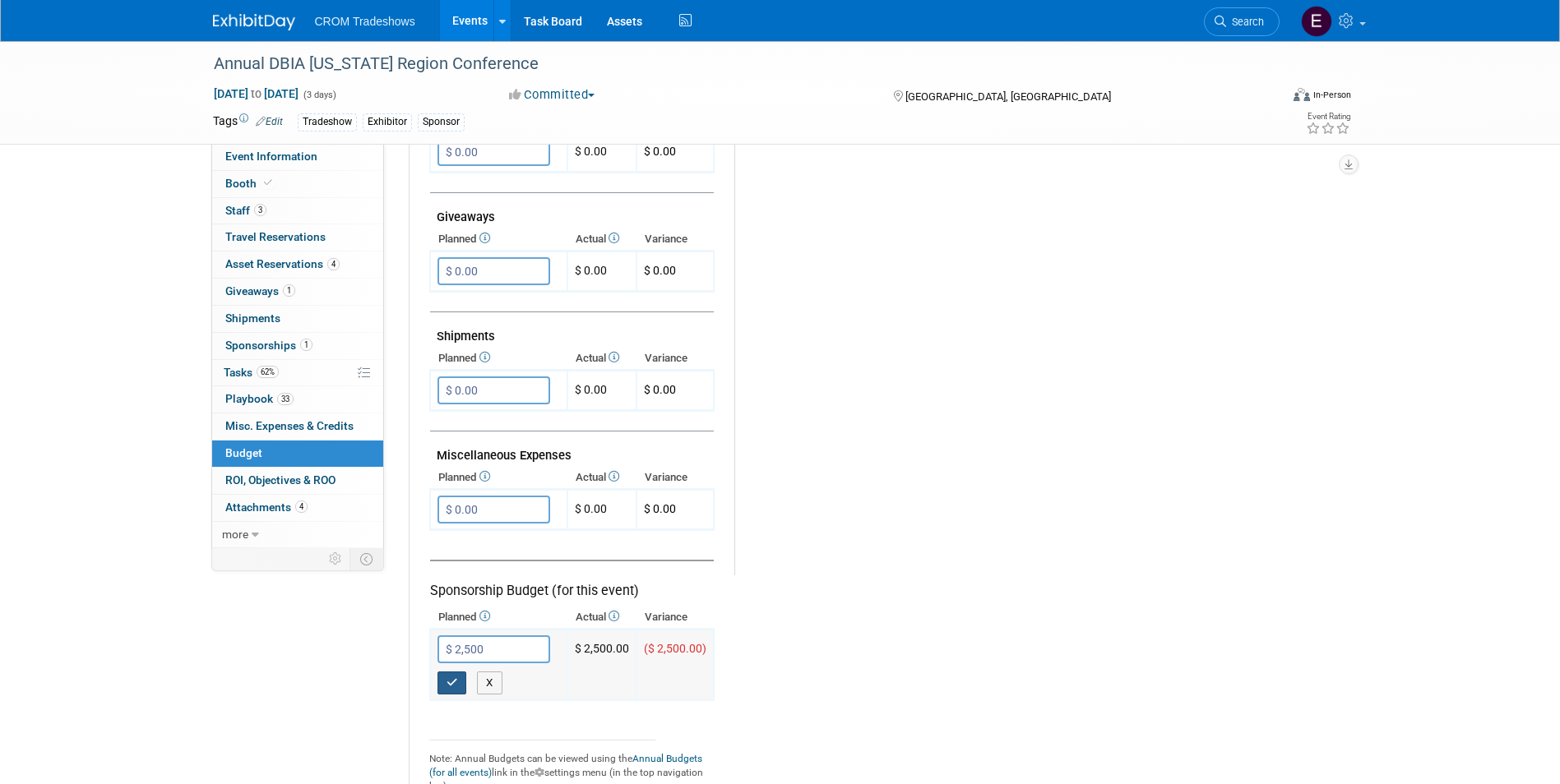
type input "$ 2,500.00"
click at [455, 685] on icon "button" at bounding box center [452, 683] width 11 height 10
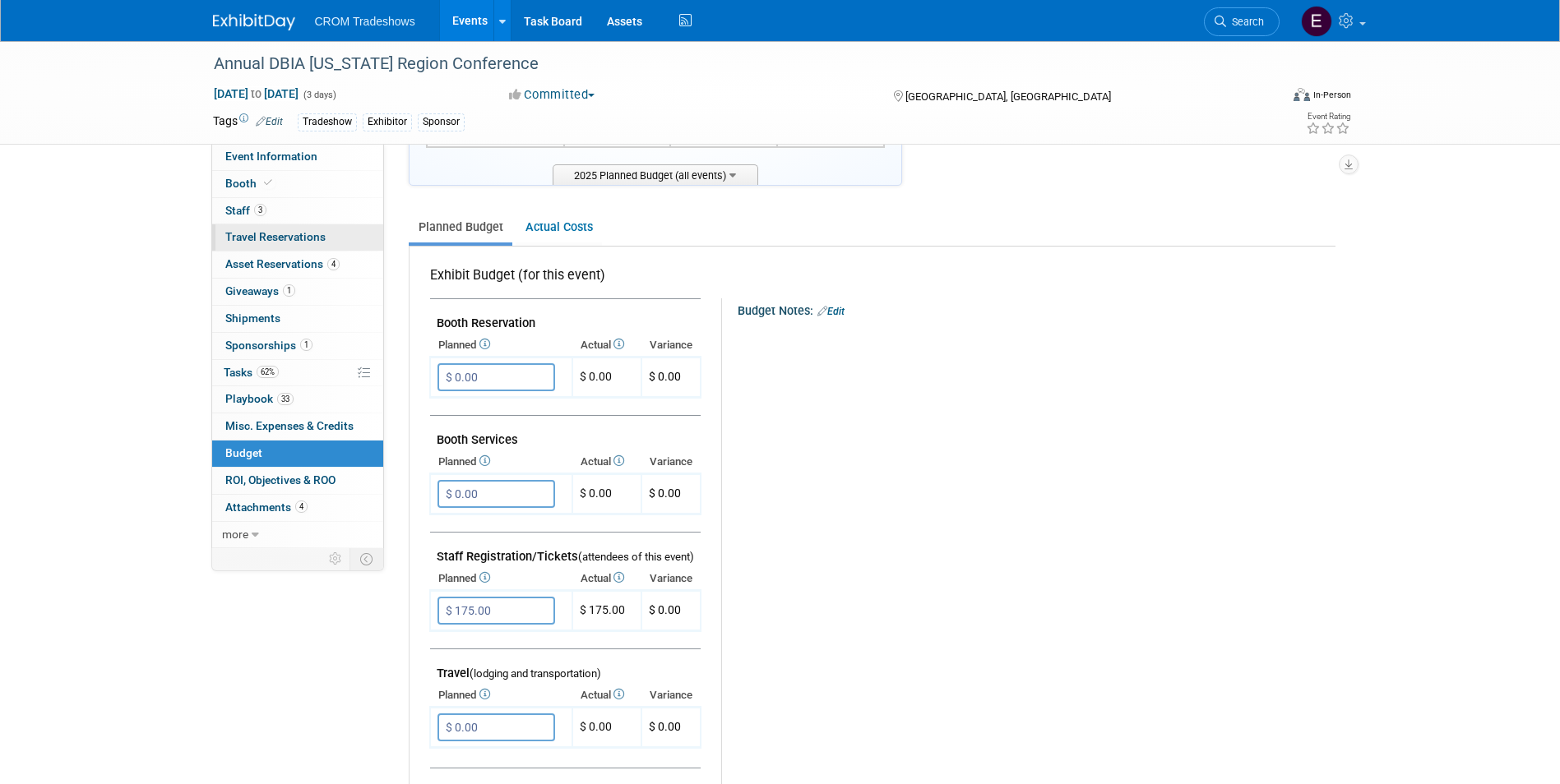
scroll to position [0, 0]
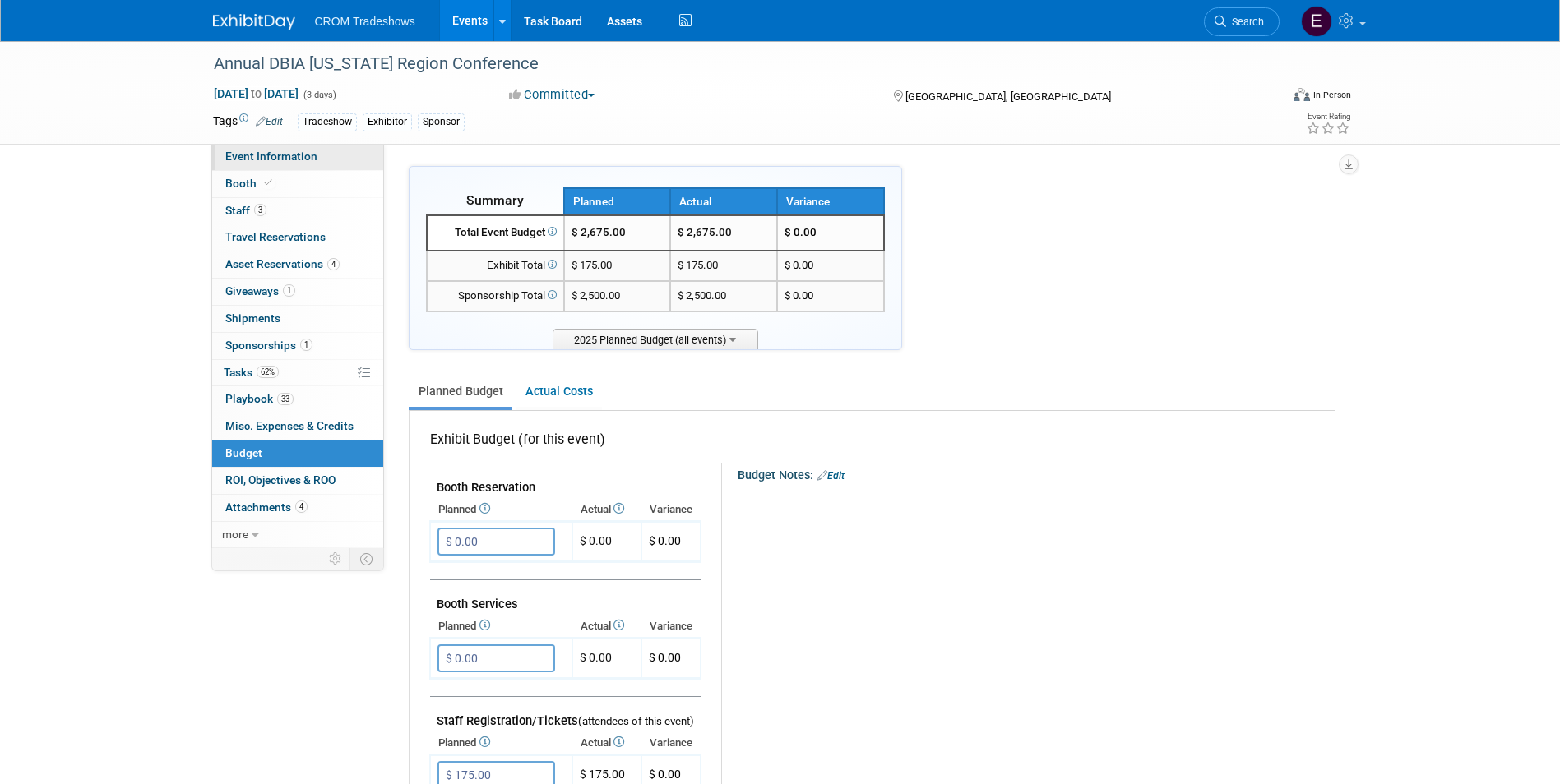
click at [283, 159] on span "Event Information" at bounding box center [271, 156] width 92 height 13
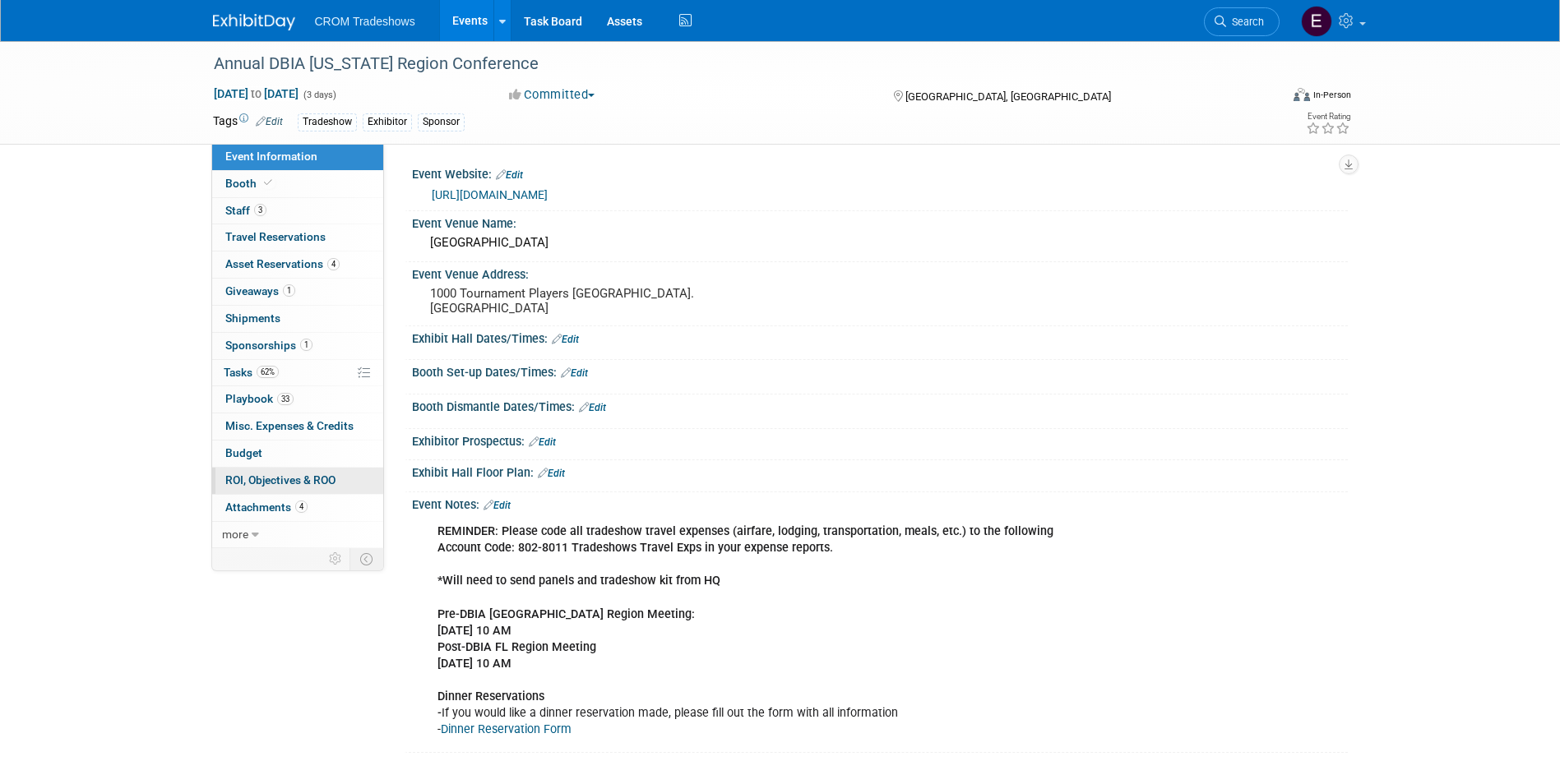
click at [299, 486] on link "0 ROI, Objectives & ROO 0" at bounding box center [298, 481] width 171 height 27
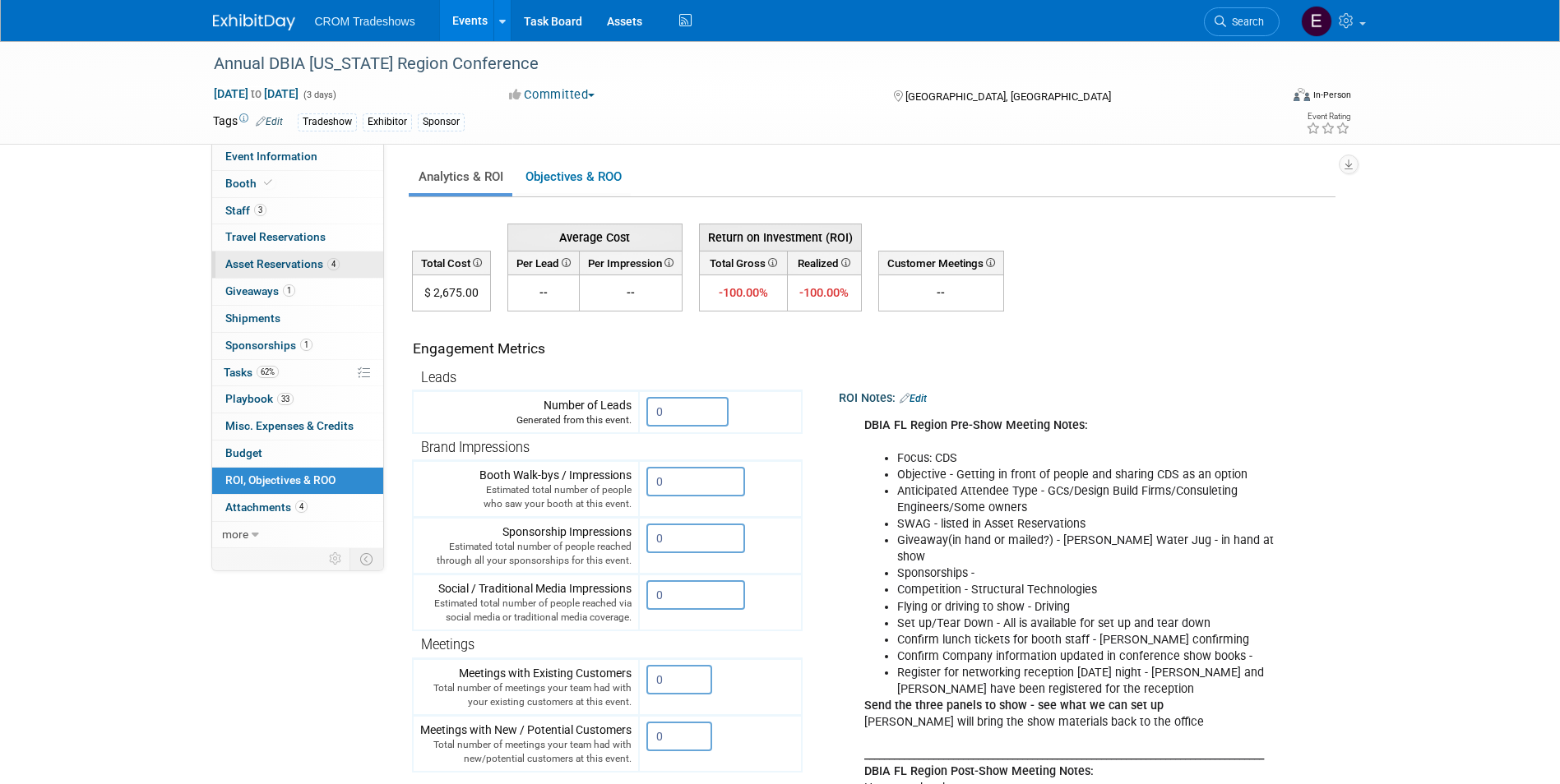
click at [288, 269] on span "Asset Reservations 4" at bounding box center [283, 264] width 115 height 13
